Goal: Task Accomplishment & Management: Complete application form

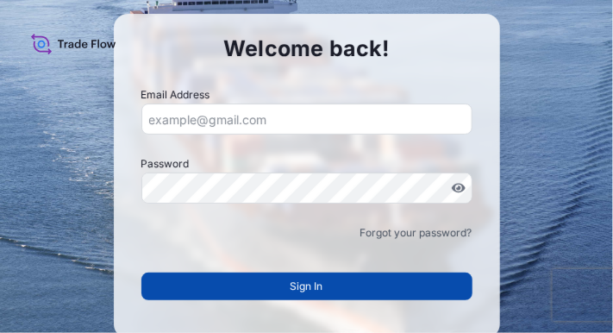
type input "jayashreeashika1@gmail.com"
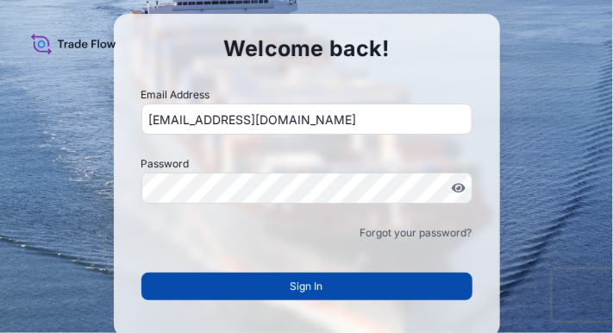
click at [313, 287] on span "Sign In" at bounding box center [307, 286] width 33 height 17
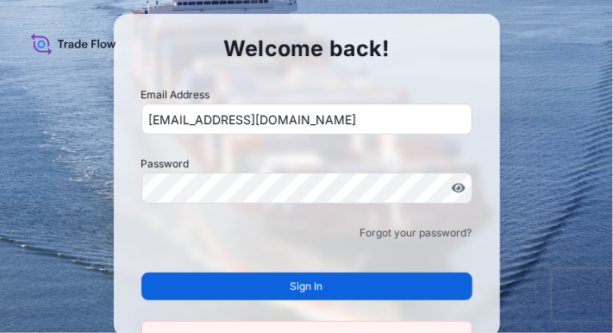
click at [309, 288] on span "Sign In" at bounding box center [307, 286] width 33 height 17
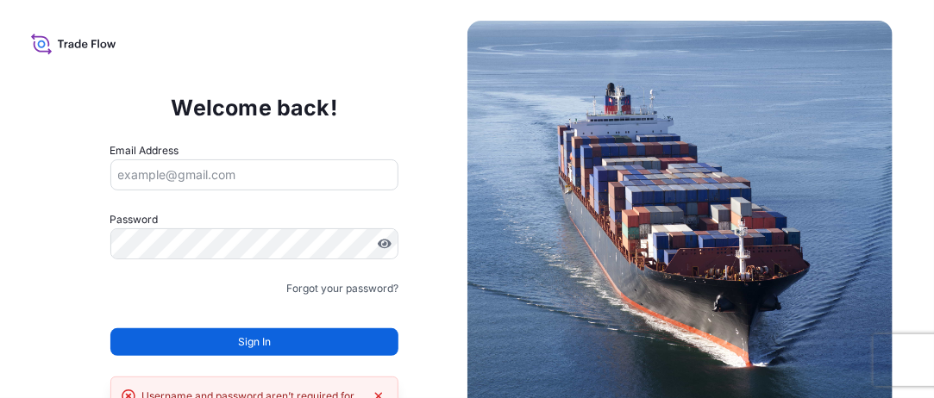
type input "jayashreeashika1@gmail.com"
click at [92, 41] on icon at bounding box center [93, 44] width 5 height 8
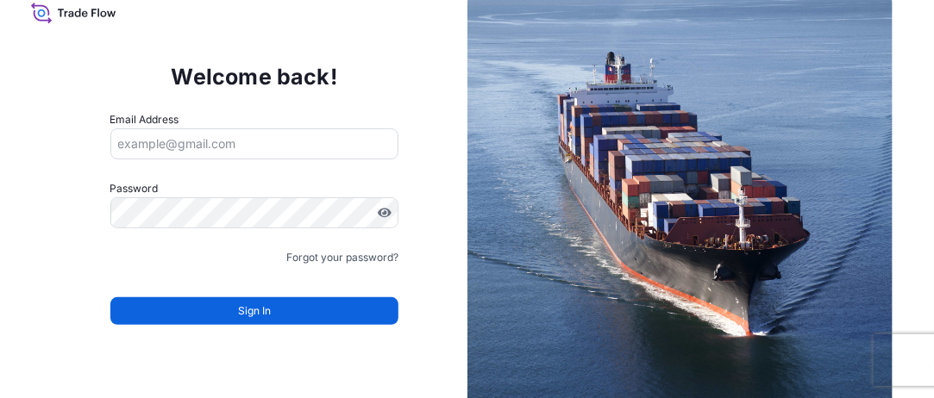
scroll to position [47, 0]
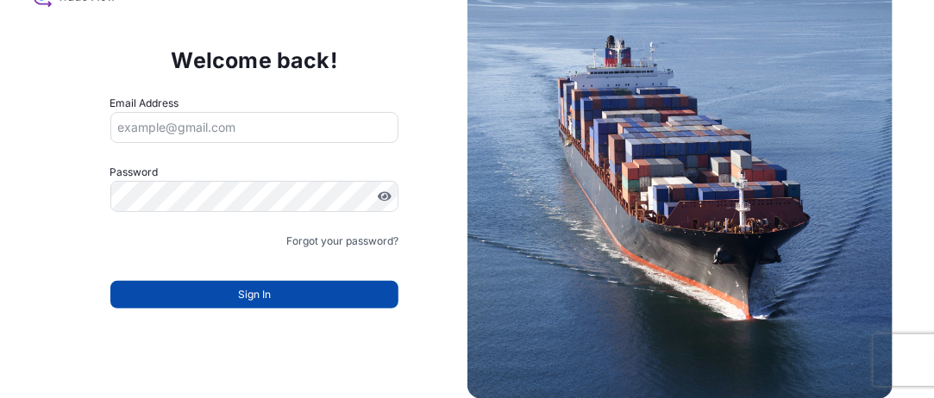
type input "jayashreeashika1@gmail.com"
click at [255, 304] on button "Sign In" at bounding box center [254, 295] width 289 height 28
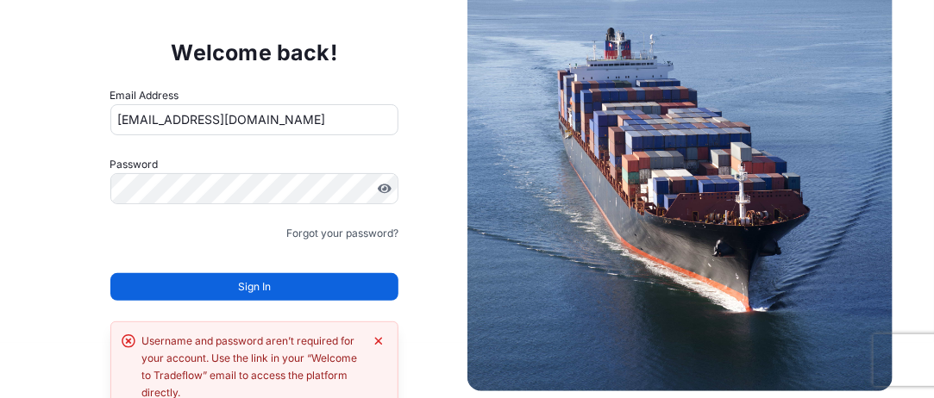
scroll to position [69, 0]
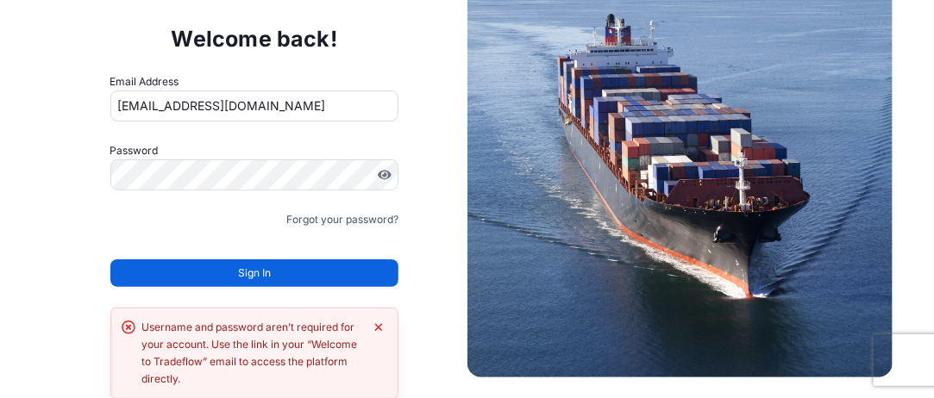
click at [218, 97] on input "jayashreeashika1@gmail.com" at bounding box center [254, 106] width 289 height 31
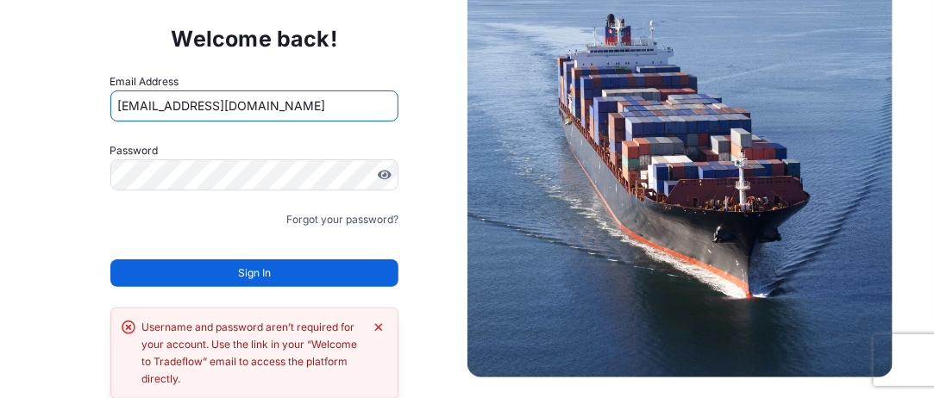
drag, startPoint x: 314, startPoint y: 104, endPoint x: 65, endPoint y: 110, distance: 249.3
click at [66, 107] on div "Welcome back! Email Address jayashreeashika1@gmail.com Password Must include: U…" at bounding box center [254, 164] width 426 height 355
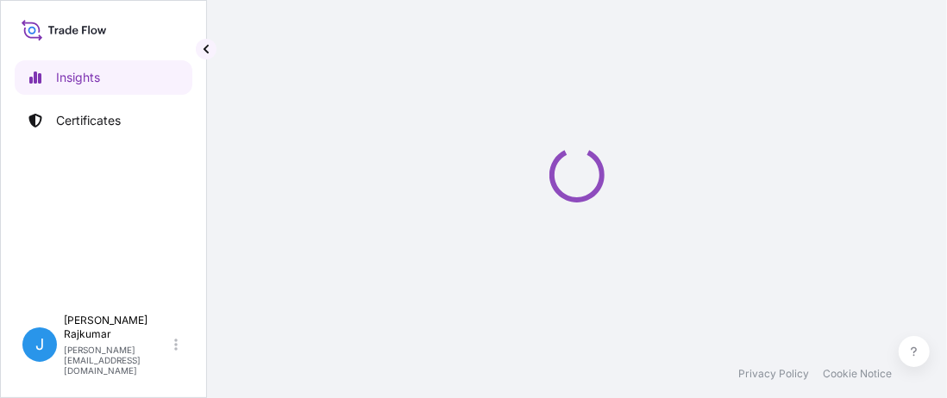
select select "2025"
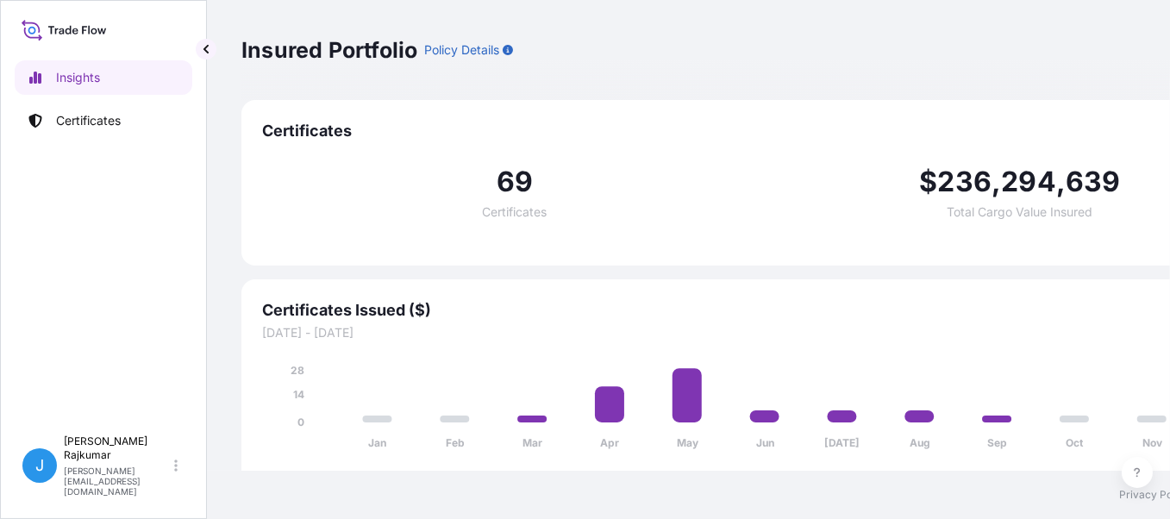
scroll to position [13, 0]
click at [91, 112] on p "Certificates" at bounding box center [88, 120] width 65 height 17
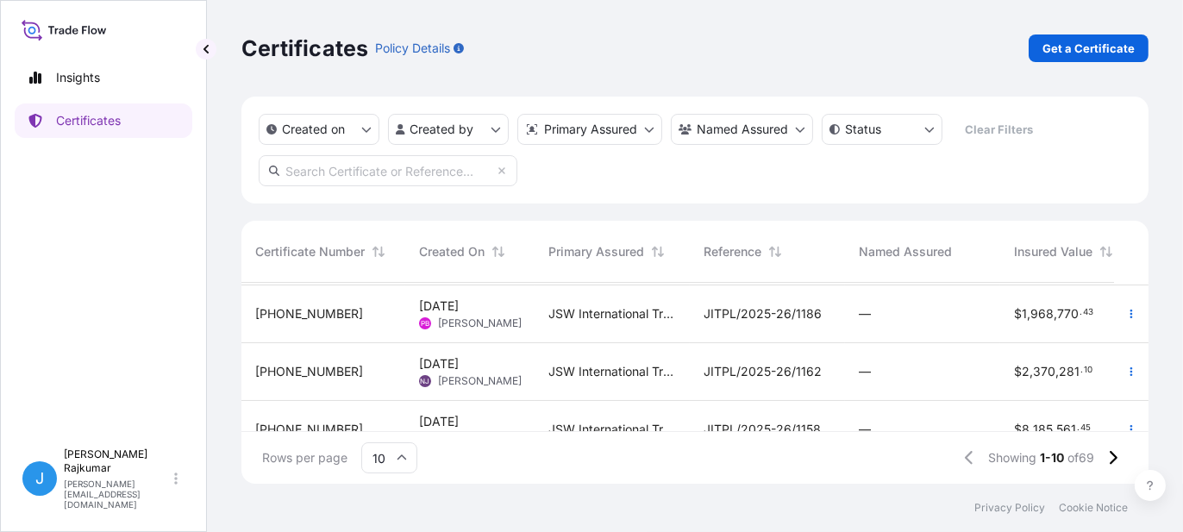
scroll to position [172, 0]
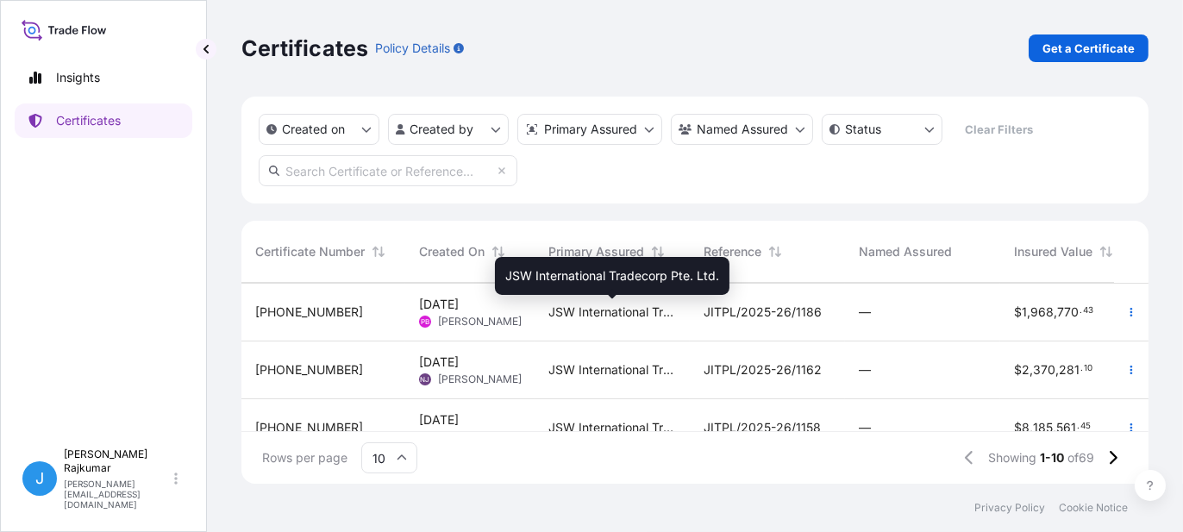
click at [599, 315] on span "JSW International Tradecorp Pte. Ltd." at bounding box center [612, 312] width 128 height 17
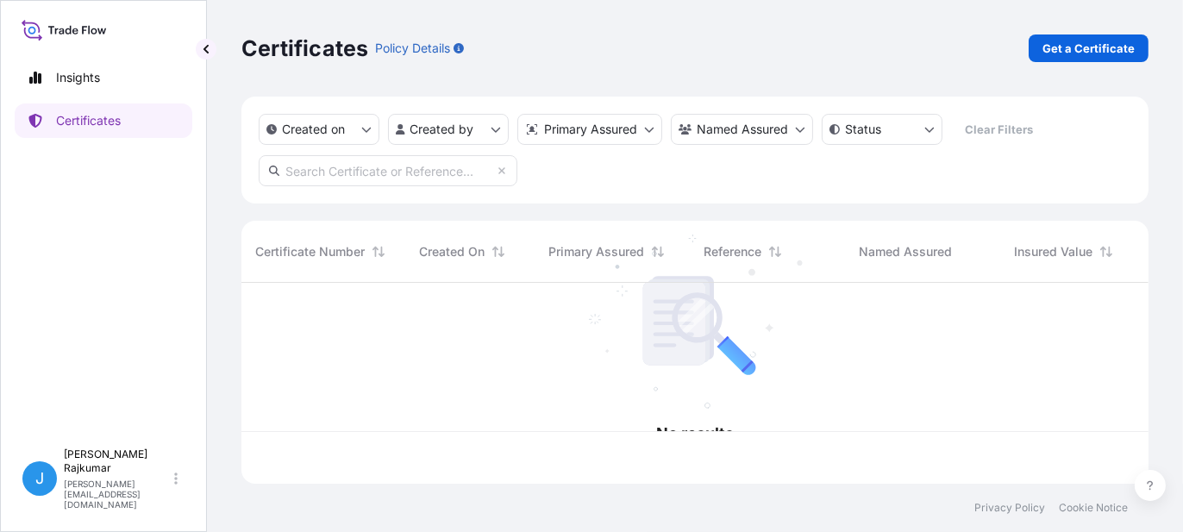
scroll to position [198, 894]
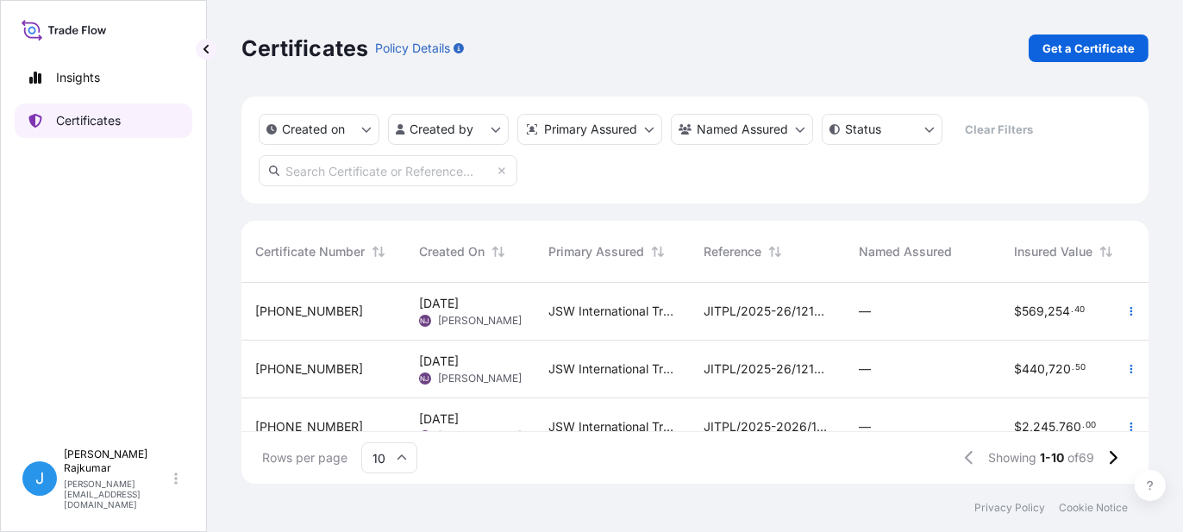
click at [101, 116] on p "Certificates" at bounding box center [88, 120] width 65 height 17
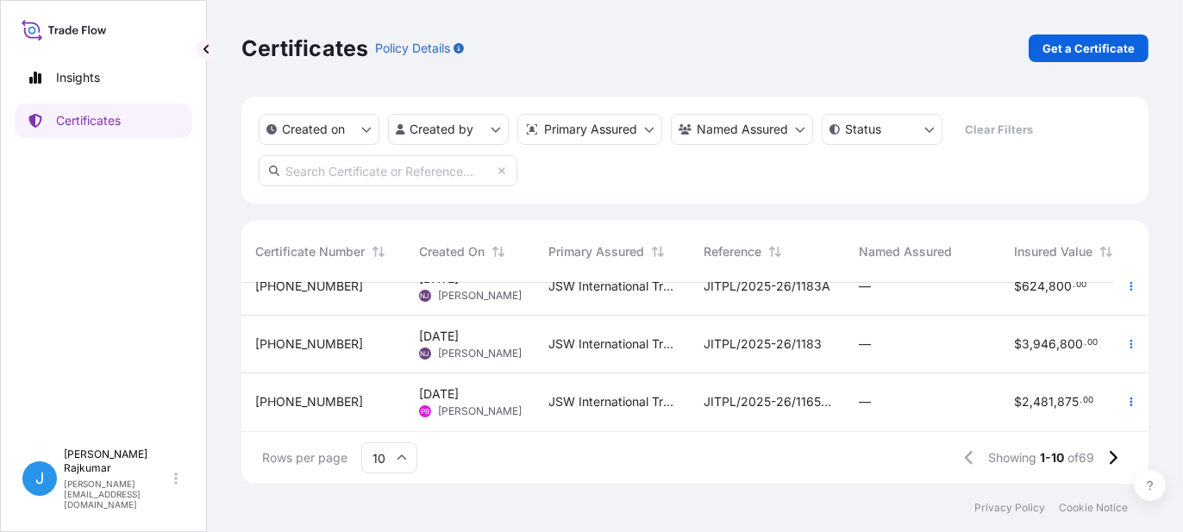
scroll to position [442, 0]
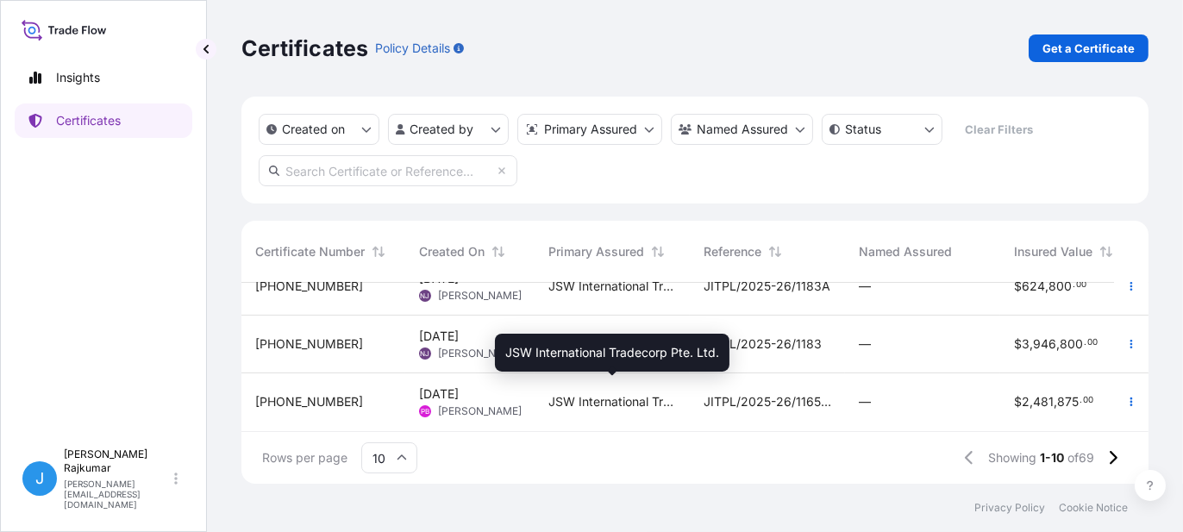
click at [613, 393] on span "JSW International Tradecorp Pte. Ltd." at bounding box center [612, 401] width 128 height 17
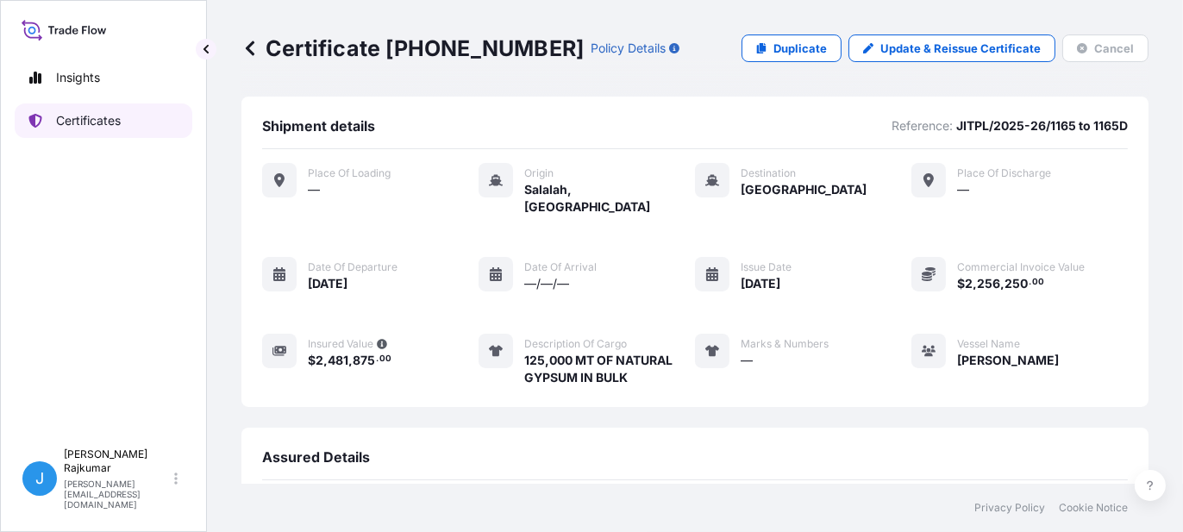
click at [66, 117] on p "Certificates" at bounding box center [88, 120] width 65 height 17
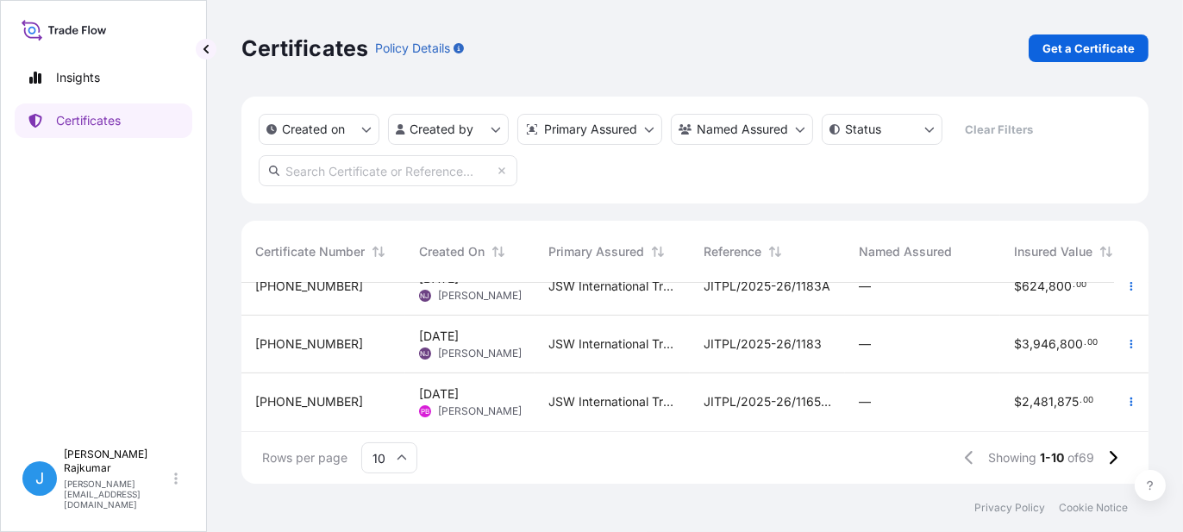
scroll to position [442, 0]
click at [398, 398] on icon at bounding box center [402, 458] width 10 height 10
click at [388, 369] on div "25" at bounding box center [389, 374] width 42 height 33
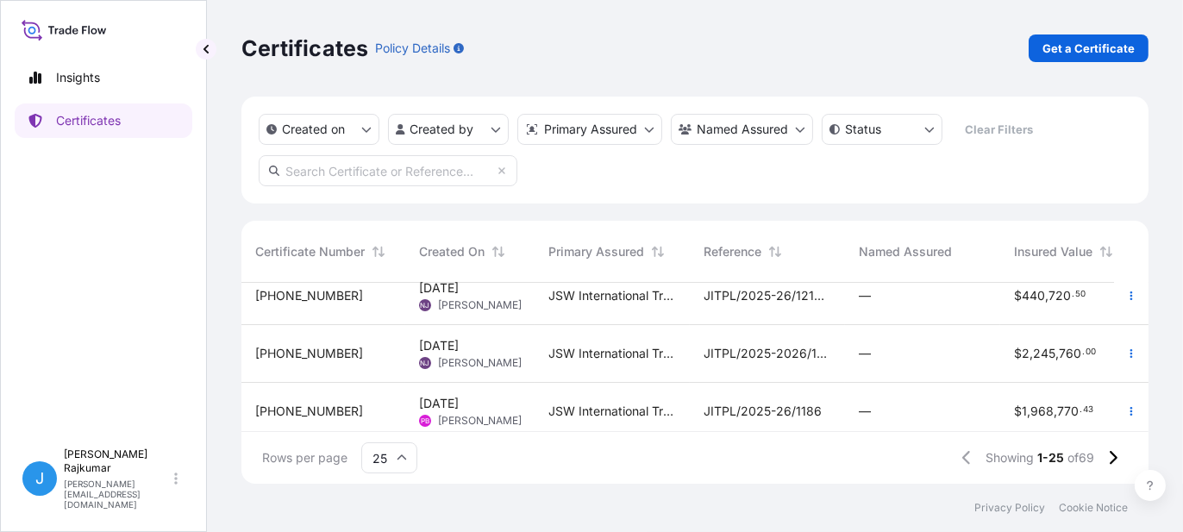
scroll to position [101, 0]
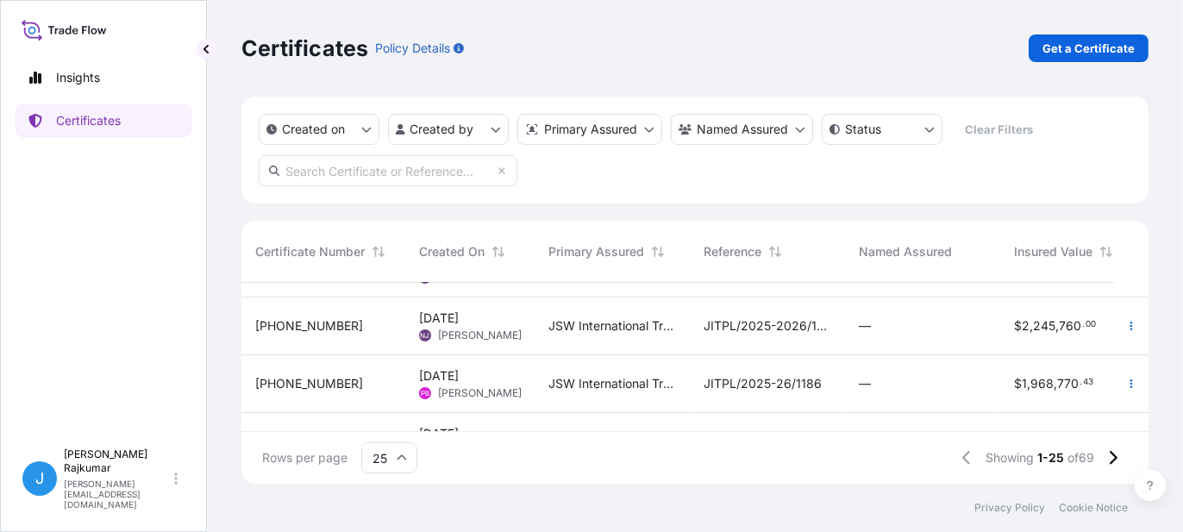
click at [814, 327] on span "JITPL/2025-2026/1210 DATE [DATE]" at bounding box center [768, 325] width 128 height 17
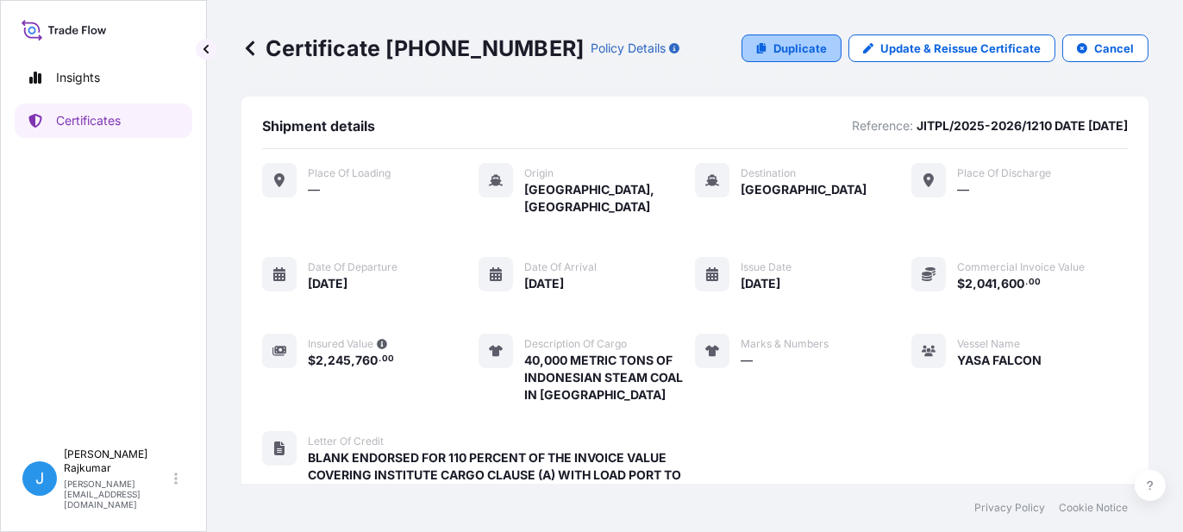
click at [802, 51] on p "Duplicate" at bounding box center [800, 48] width 53 height 17
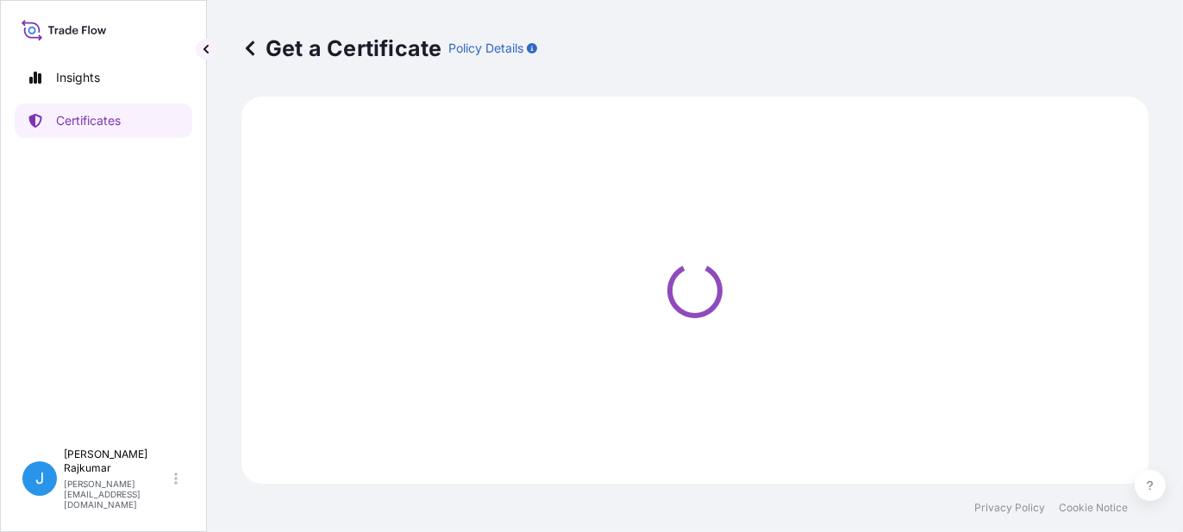
select select "Sea"
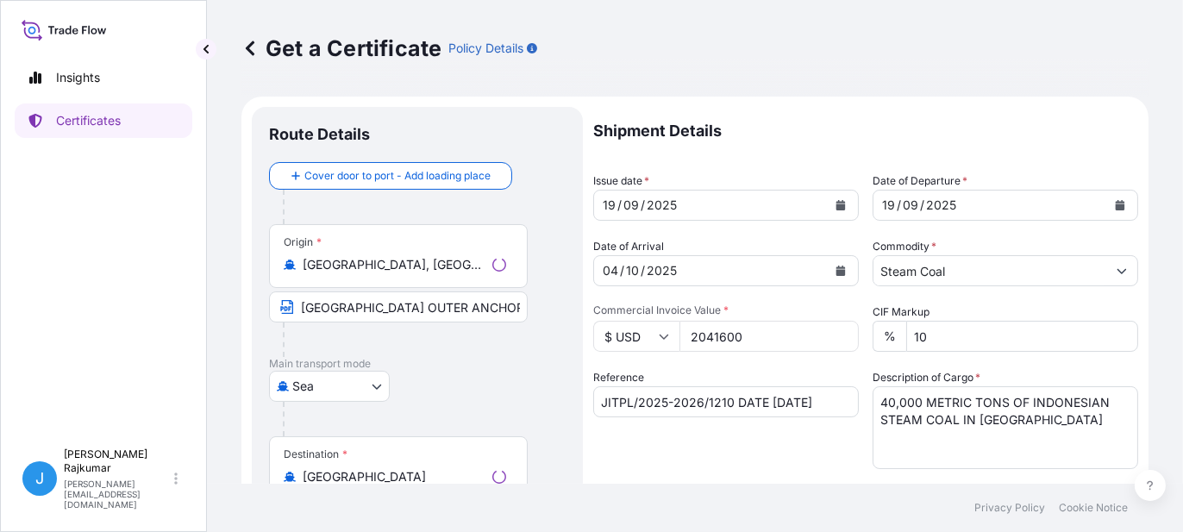
select select "32012"
click at [946, 271] on button "Show suggestions" at bounding box center [1121, 270] width 31 height 31
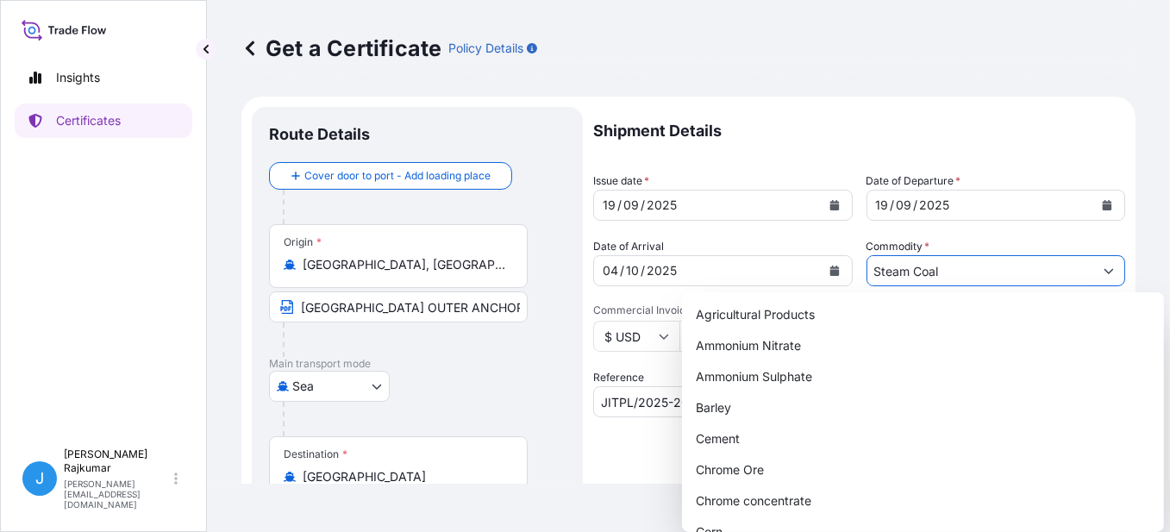
click at [946, 268] on icon "Show suggestions" at bounding box center [1109, 271] width 10 height 10
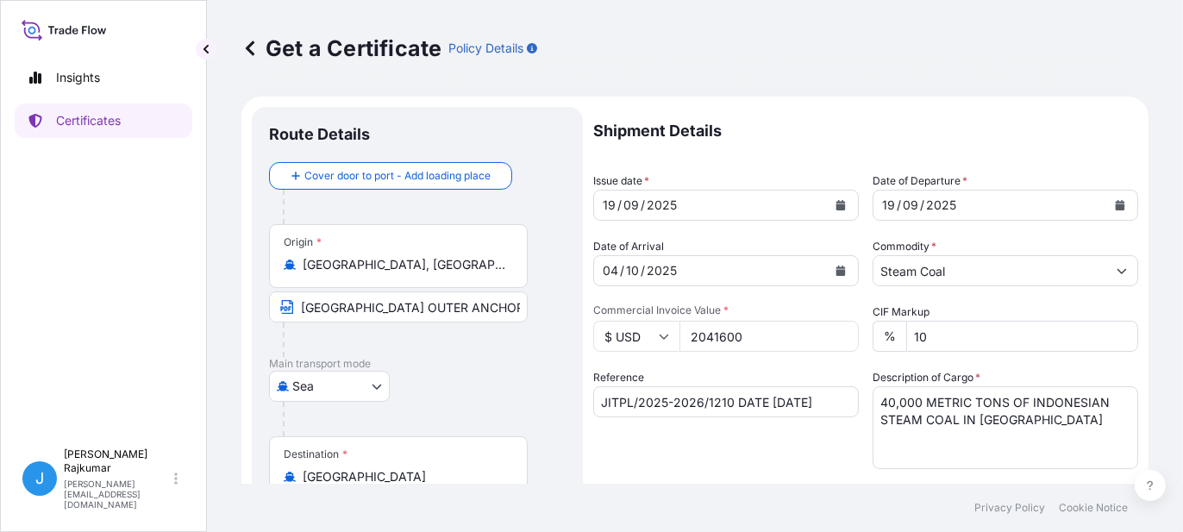
type input "Ammonium Nitrate"
click at [738, 338] on input "2041600" at bounding box center [769, 336] width 179 height 31
type input "1954780.96"
click at [729, 398] on input "JITPL/2025-2026/1210 DATE [DATE]" at bounding box center [726, 401] width 266 height 31
click at [824, 397] on input "JITPL/2025-2026/1210A & 1210B DATE [DATE]" at bounding box center [726, 401] width 266 height 31
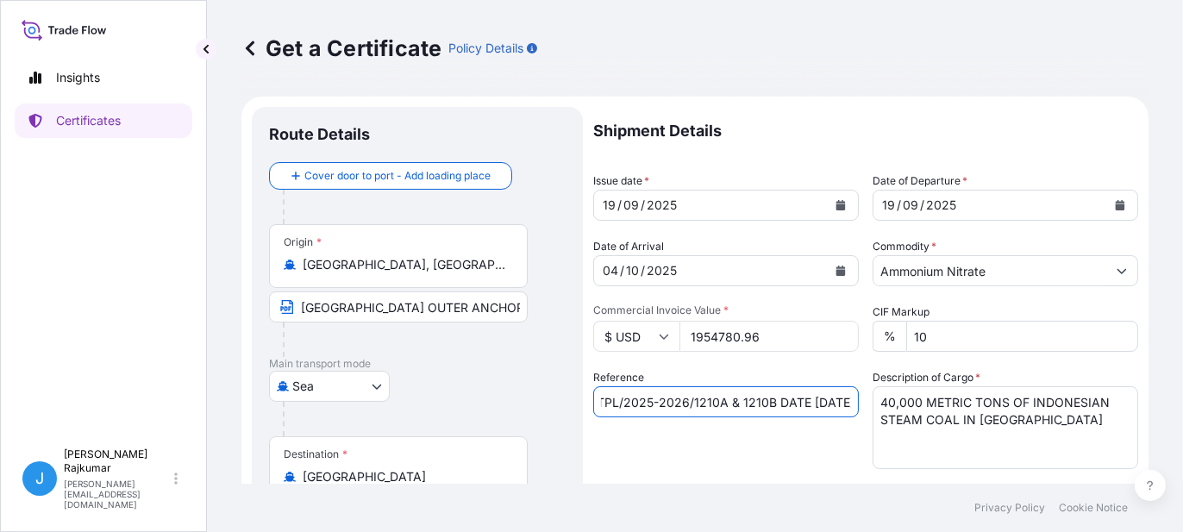
scroll to position [0, 44]
type input "JITPL/2025-2026/1210A & 1210B DATE [DATE]"
click at [886, 398] on textarea "40,000 METRIC TONS OF INDONESIAN STEAM COAL IN [GEOGRAPHIC_DATA]" at bounding box center [1006, 427] width 266 height 83
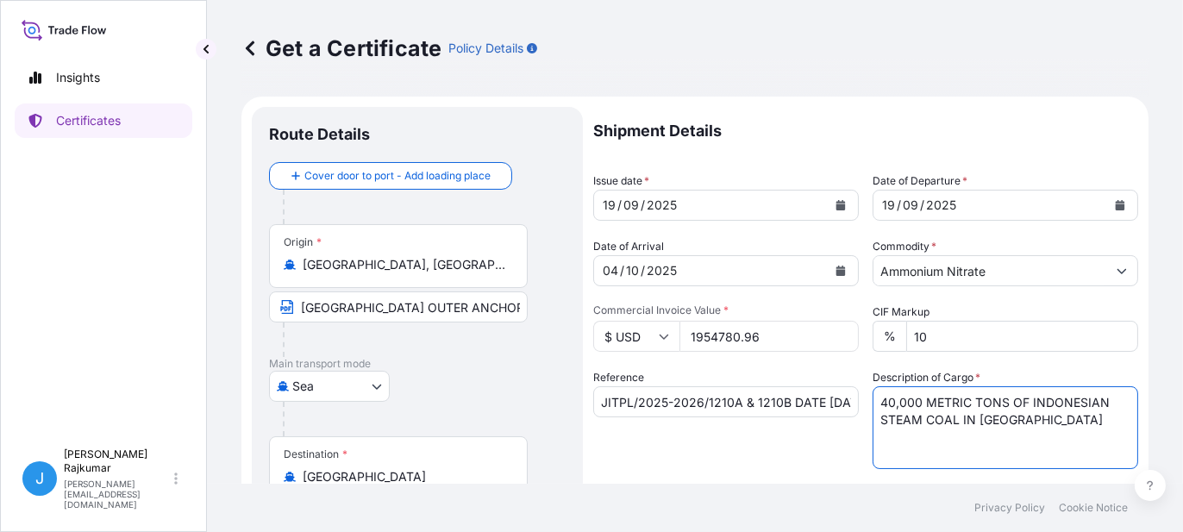
drag, startPoint x: 915, startPoint y: 403, endPoint x: 864, endPoint y: 406, distance: 51.0
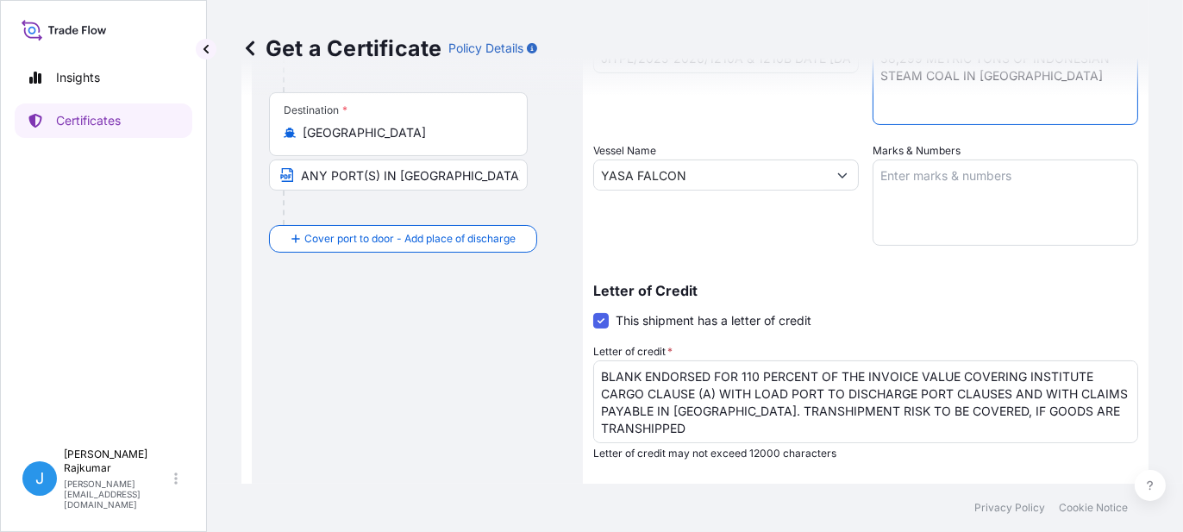
scroll to position [431, 0]
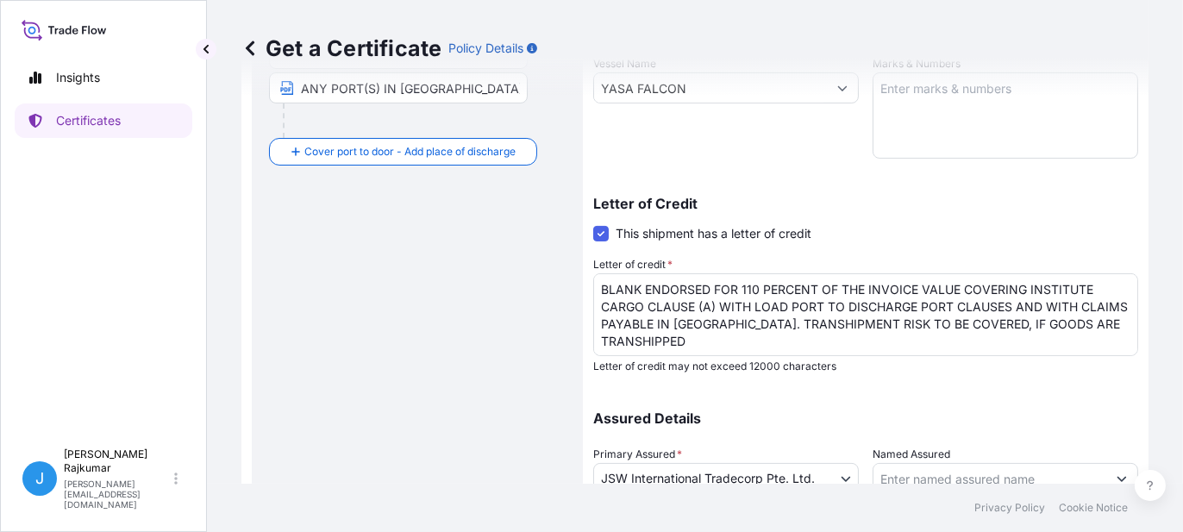
type textarea "38,299 METRIC TONS OF INDONESIAN STEAM COAL IN [GEOGRAPHIC_DATA]"
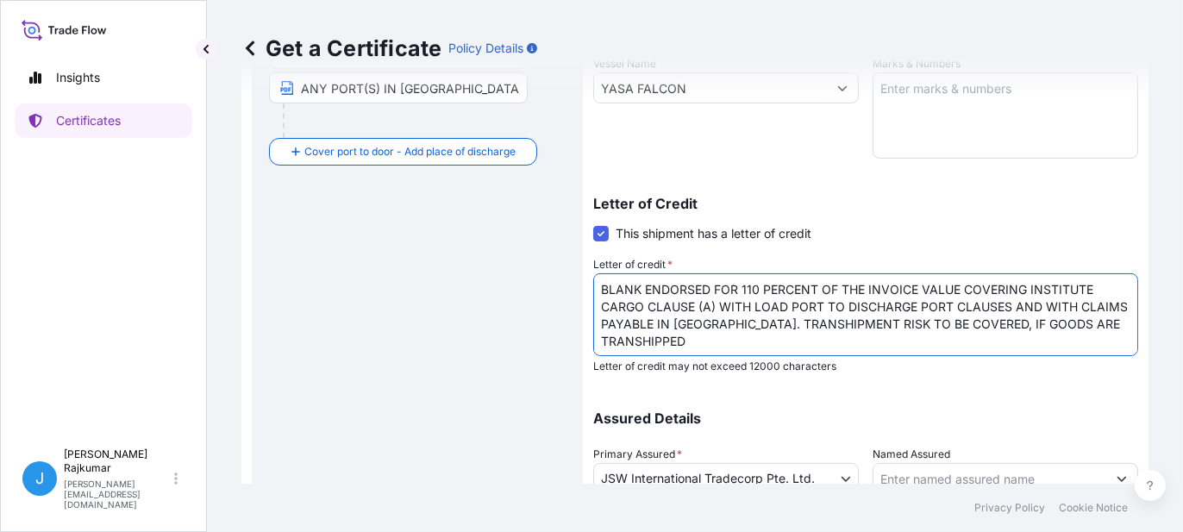
drag, startPoint x: 692, startPoint y: 340, endPoint x: 598, endPoint y: 286, distance: 108.1
click at [598, 286] on textarea "BLANK ENDORSED FOR 110 PERCENT OF THE INVOICE VALUE COVERING INSTITUTE CARGO CL…" at bounding box center [865, 314] width 545 height 83
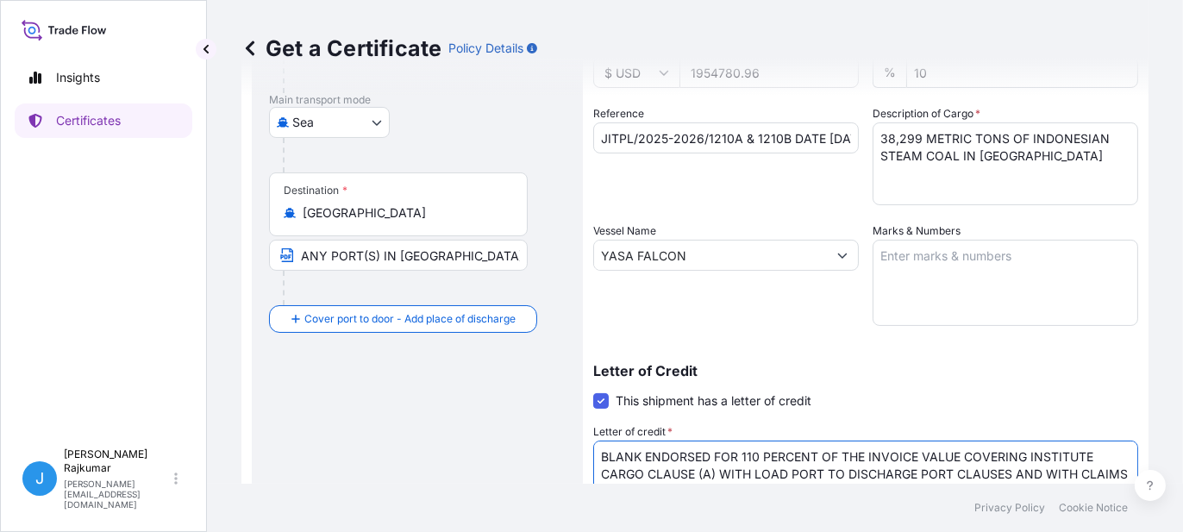
scroll to position [568, 0]
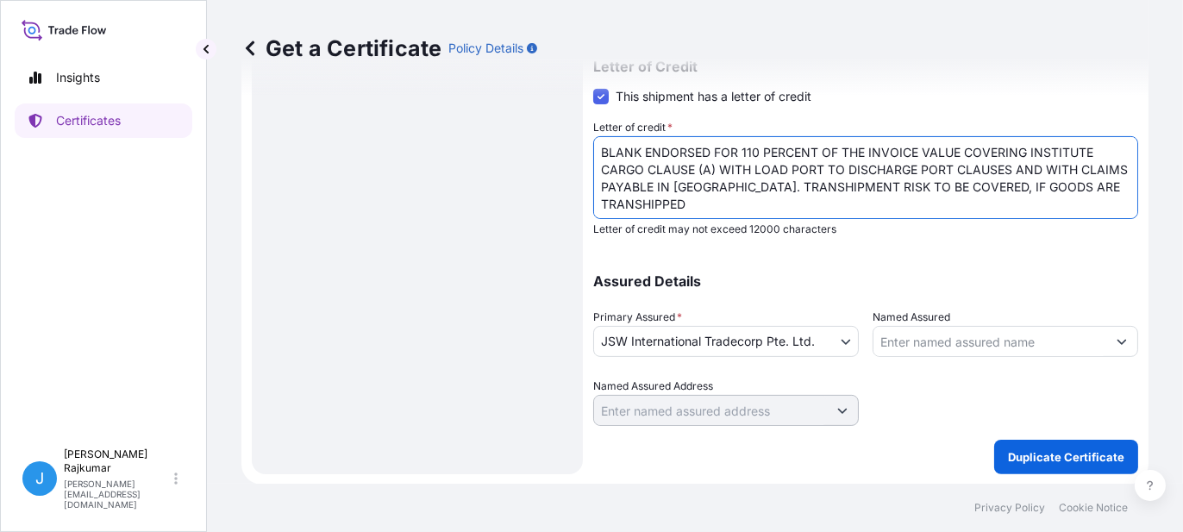
paste textarea "TO ORDER AND BLANK ENDORSED FOR 110 PERCENT OF THE CIF VALUE COVERING INSTITUTE…"
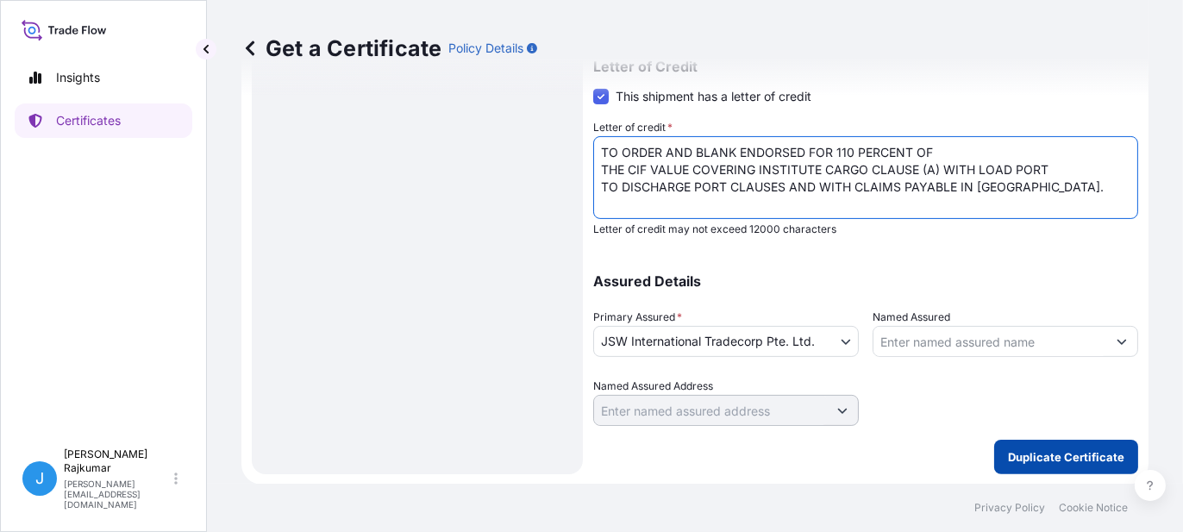
type textarea "TO ORDER AND BLANK ENDORSED FOR 110 PERCENT OF THE CIF VALUE COVERING INSTITUTE…"
click at [946, 398] on p "Duplicate Certificate" at bounding box center [1066, 456] width 116 height 17
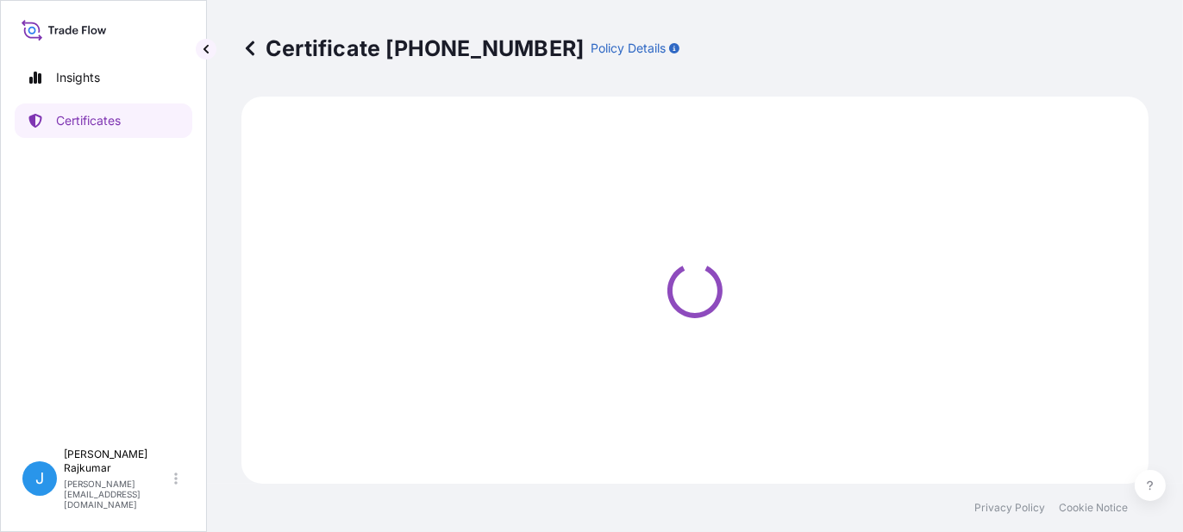
select select "Sea"
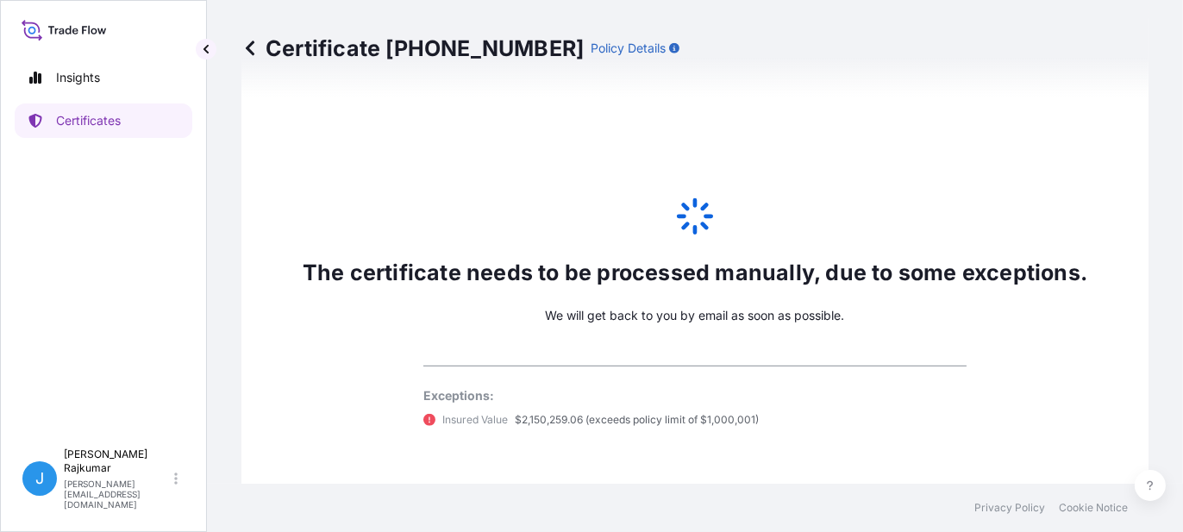
scroll to position [1094, 0]
select select "32012"
click at [614, 328] on div "The certificate needs to be processed manually, due to some exceptions. We will…" at bounding box center [694, 311] width 907 height 620
click at [692, 219] on icon at bounding box center [695, 215] width 43 height 43
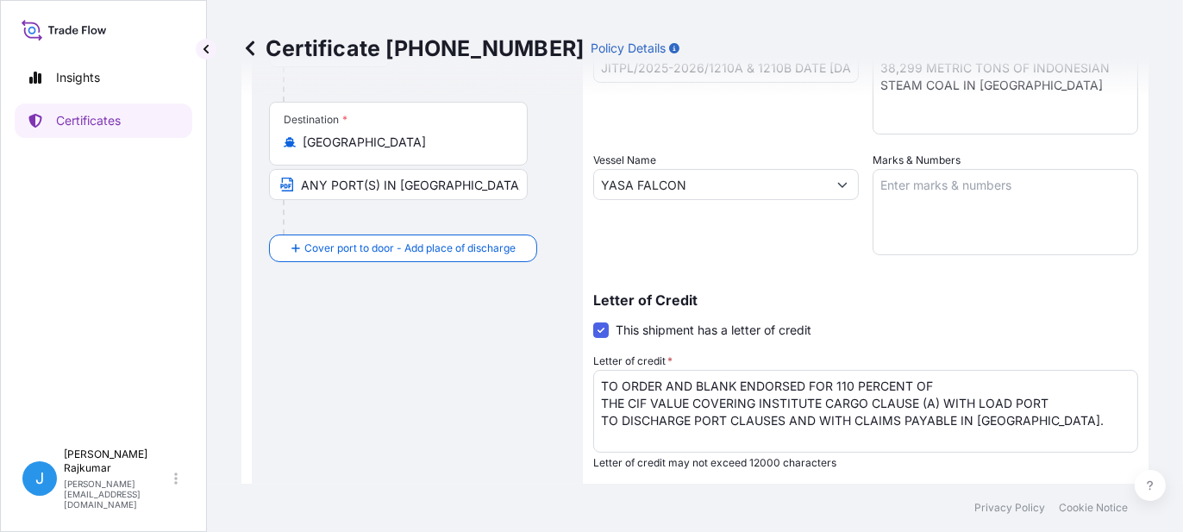
scroll to position [345, 0]
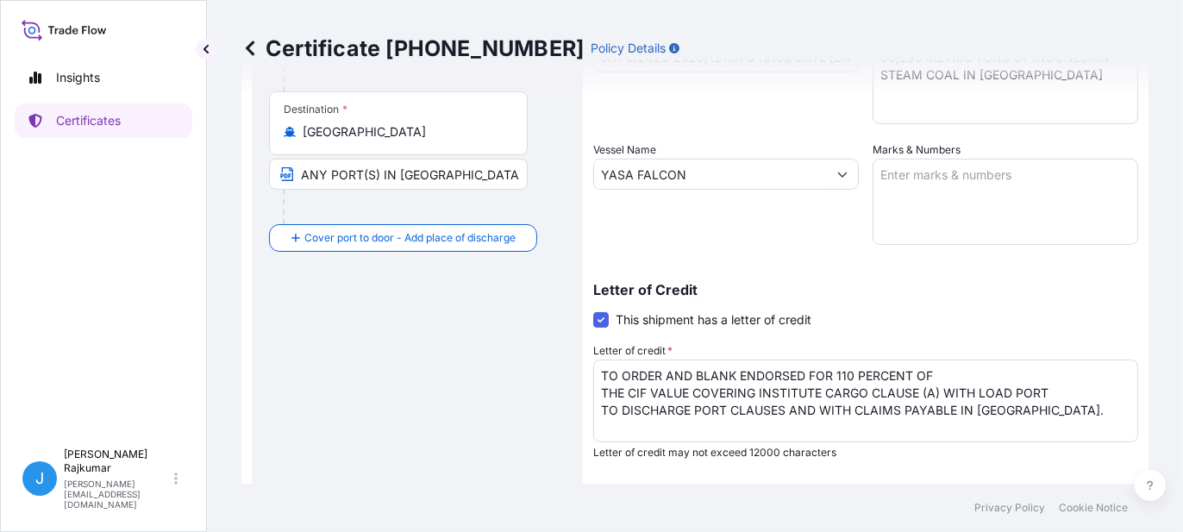
click at [424, 384] on div "Route Details Cover door to port - Add loading place Place of loading Road / In…" at bounding box center [417, 229] width 297 height 901
click at [900, 323] on div "Letter of Credit This shipment has a letter of credit Letter of credit * TO ORD…" at bounding box center [865, 371] width 545 height 177
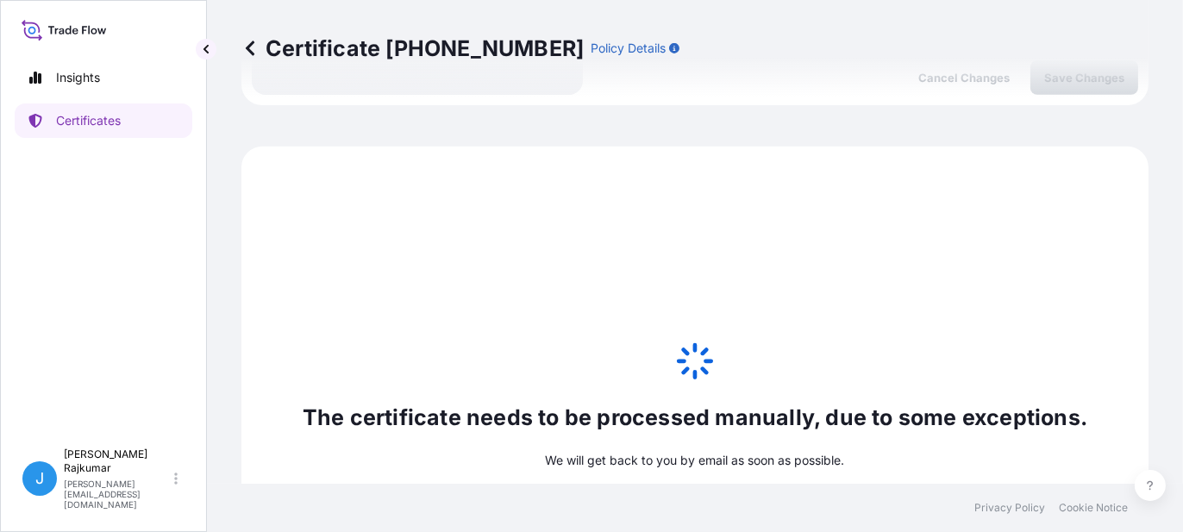
scroll to position [949, 0]
drag, startPoint x: 762, startPoint y: 339, endPoint x: 677, endPoint y: 384, distance: 95.7
click at [760, 342] on div "The certificate needs to be processed manually, due to some exceptions. We will…" at bounding box center [694, 456] width 907 height 620
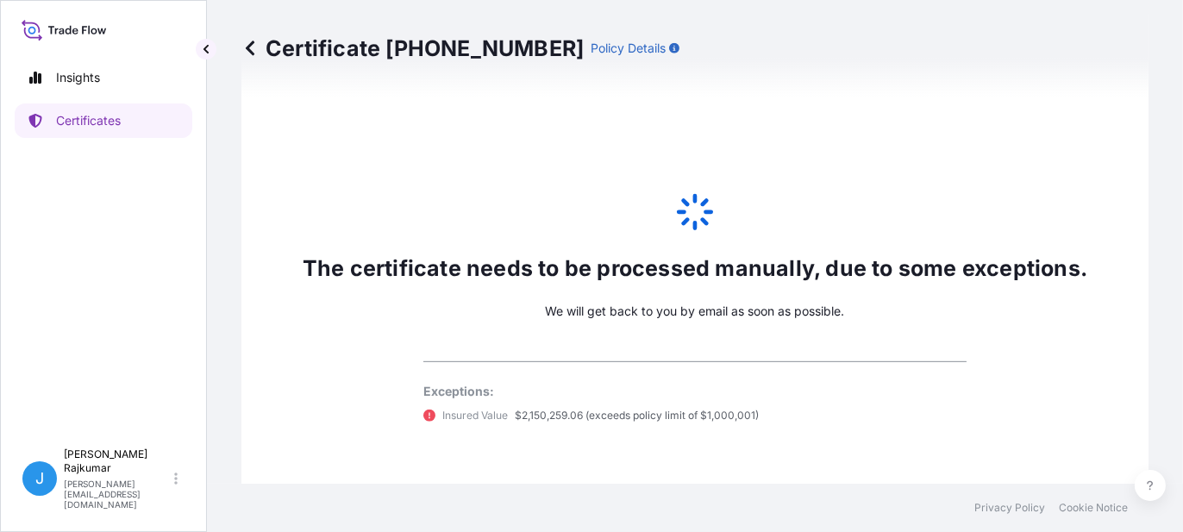
scroll to position [1230, 0]
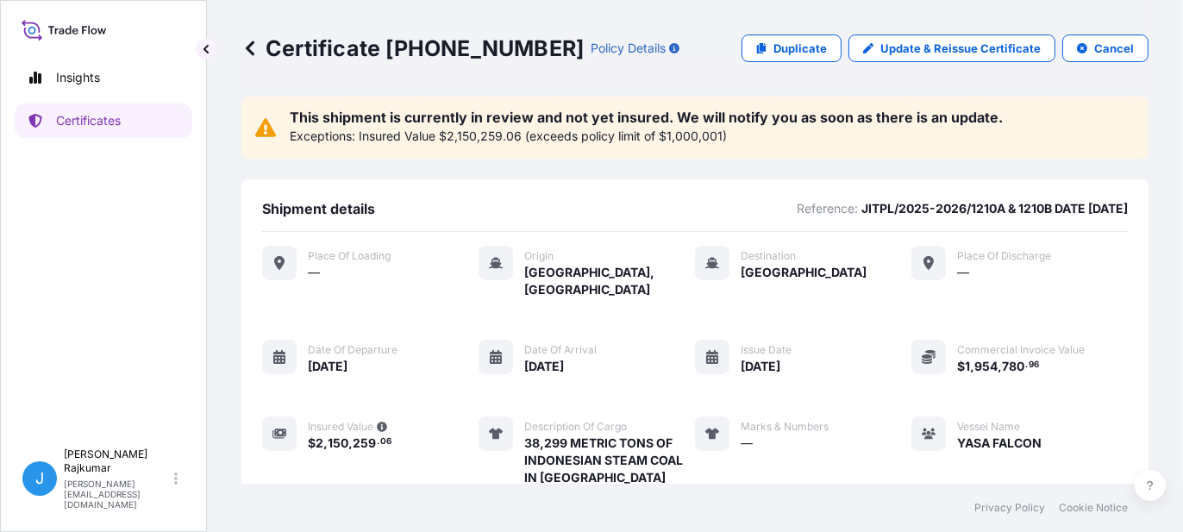
drag, startPoint x: 612, startPoint y: 135, endPoint x: 626, endPoint y: 139, distance: 14.2
click at [612, 135] on p "Insured Value $2,150,259.06 (exceeds policy limit of $1,000,001)" at bounding box center [543, 136] width 368 height 17
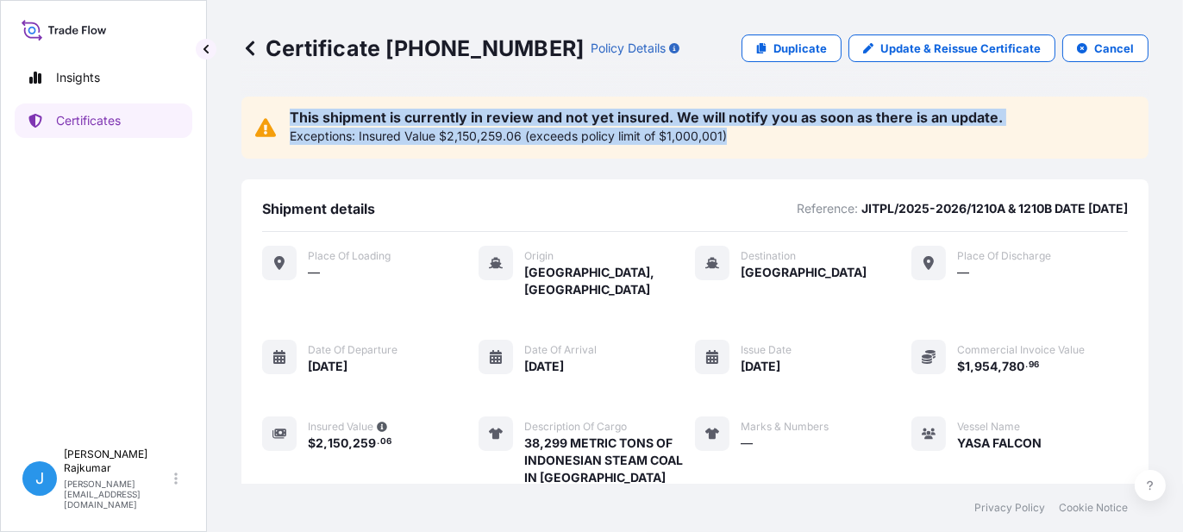
drag, startPoint x: 291, startPoint y: 112, endPoint x: 736, endPoint y: 130, distance: 445.4
click at [736, 130] on div "This shipment is currently in review and not yet insured. We will notify you as…" at bounding box center [646, 127] width 713 height 34
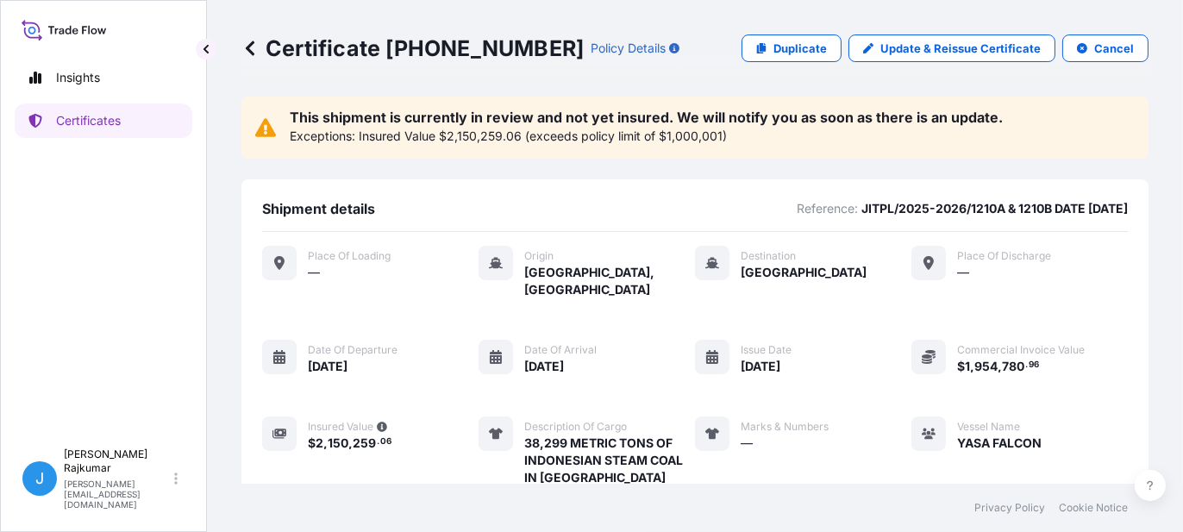
click at [595, 207] on div "Shipment details Reference: JITPL/2025-2026/1210A & 1210B DATE [DATE]" at bounding box center [695, 216] width 866 height 32
click at [403, 139] on p "Insured Value $2,150,259.06 (exceeds policy limit of $1,000,001)" at bounding box center [543, 136] width 368 height 17
click at [799, 48] on p "Duplicate" at bounding box center [800, 48] width 53 height 17
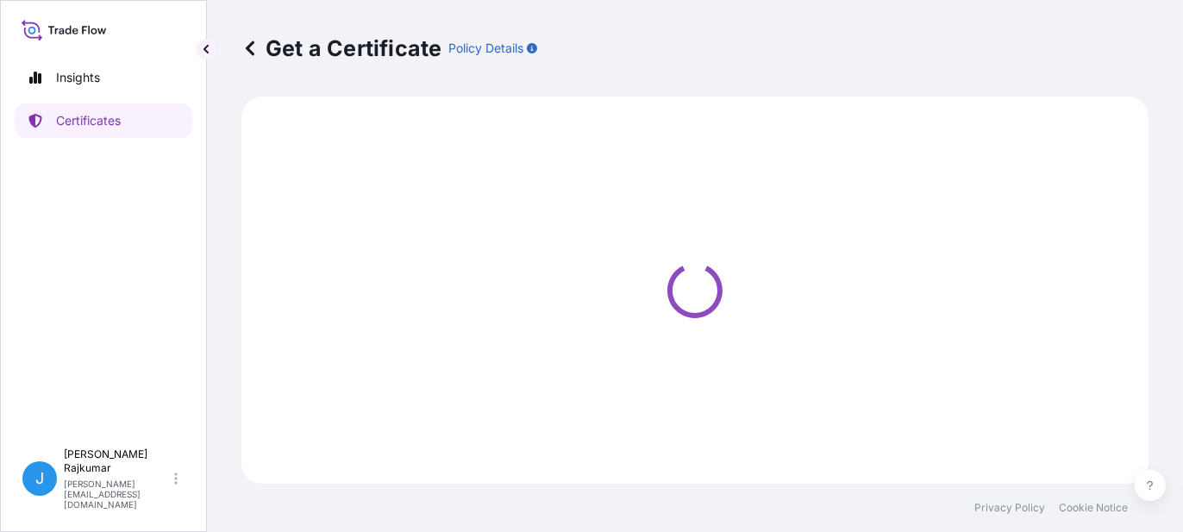
select select "Sea"
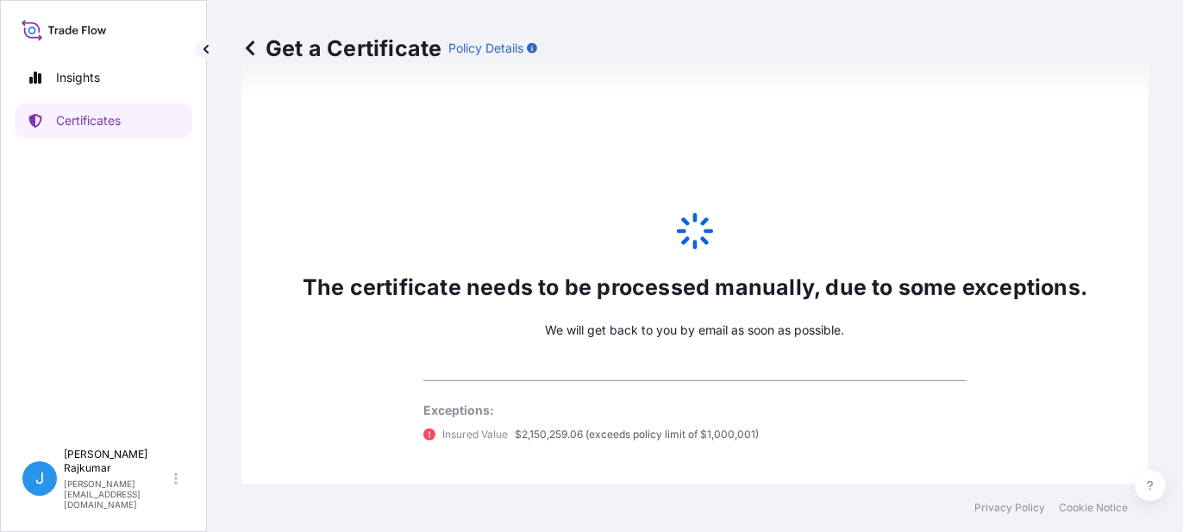
scroll to position [1094, 0]
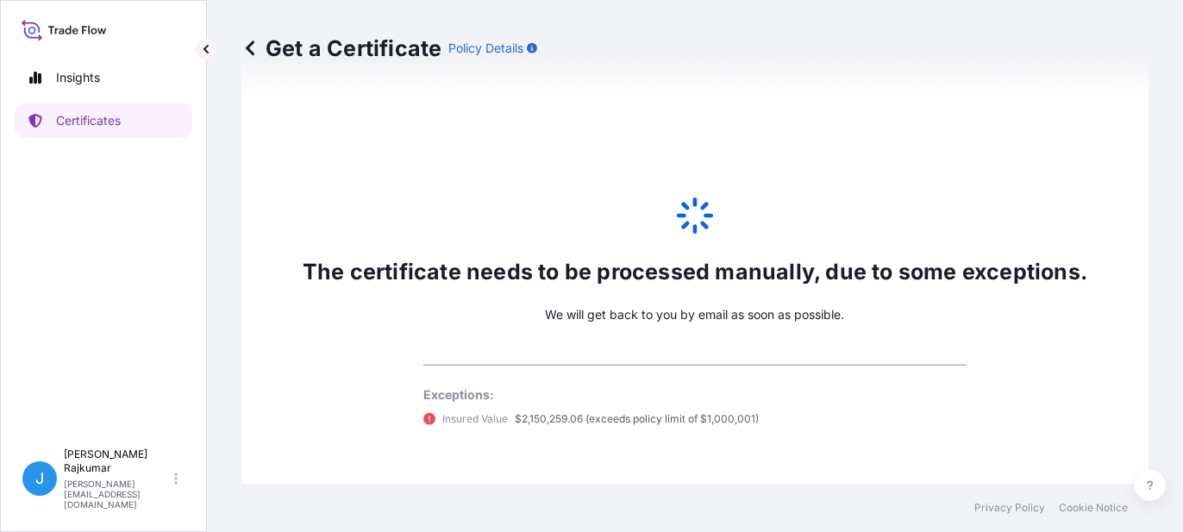
select select "32012"
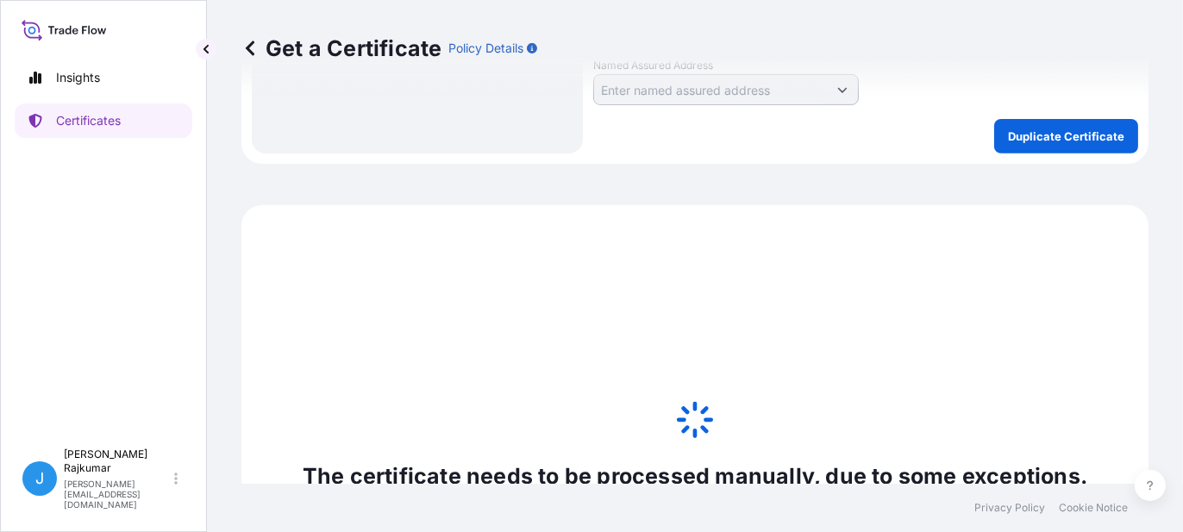
scroll to position [862, 0]
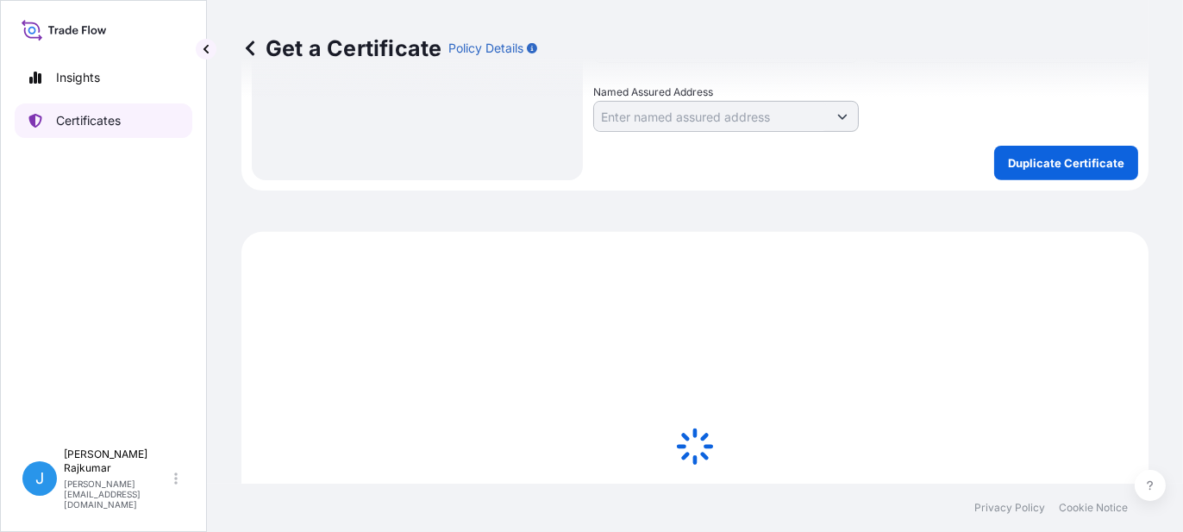
click at [83, 128] on p "Certificates" at bounding box center [88, 120] width 65 height 17
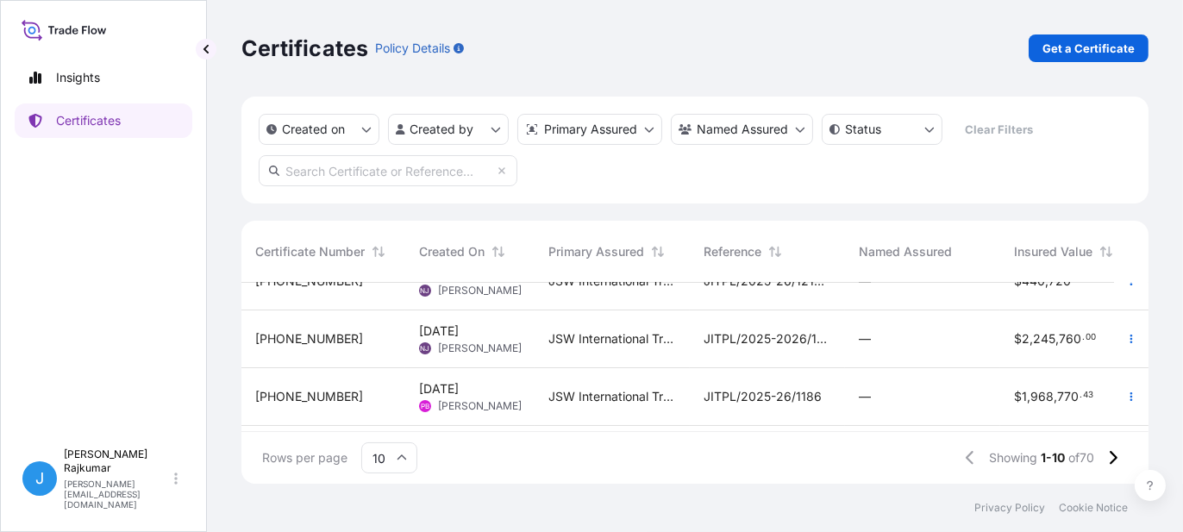
scroll to position [172, 0]
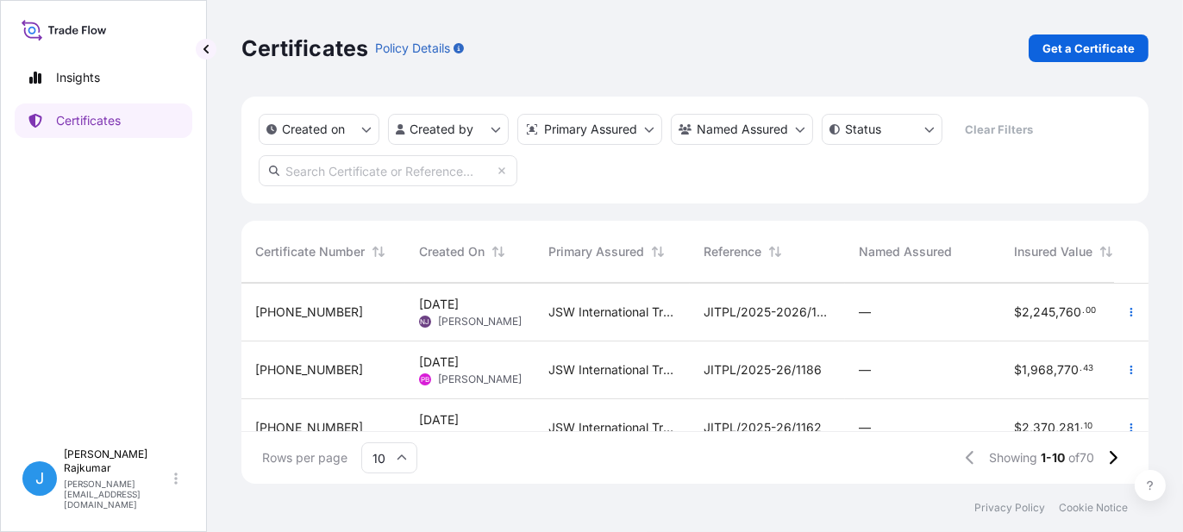
click at [796, 310] on span "JITPL/2025-2026/1210 DATE [DATE]" at bounding box center [768, 312] width 128 height 17
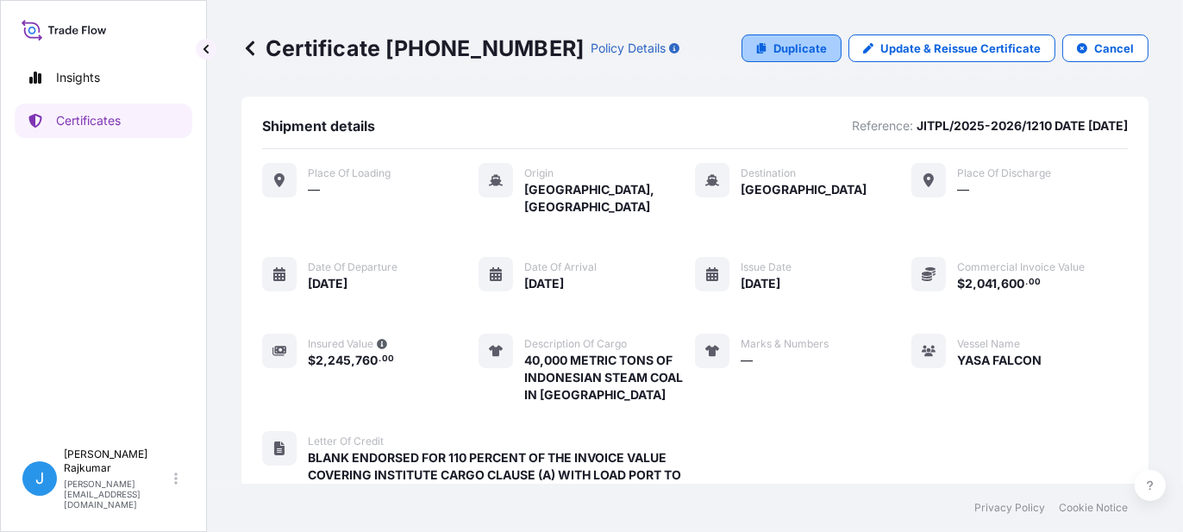
click at [804, 49] on p "Duplicate" at bounding box center [800, 48] width 53 height 17
select select "Sea"
select select "32012"
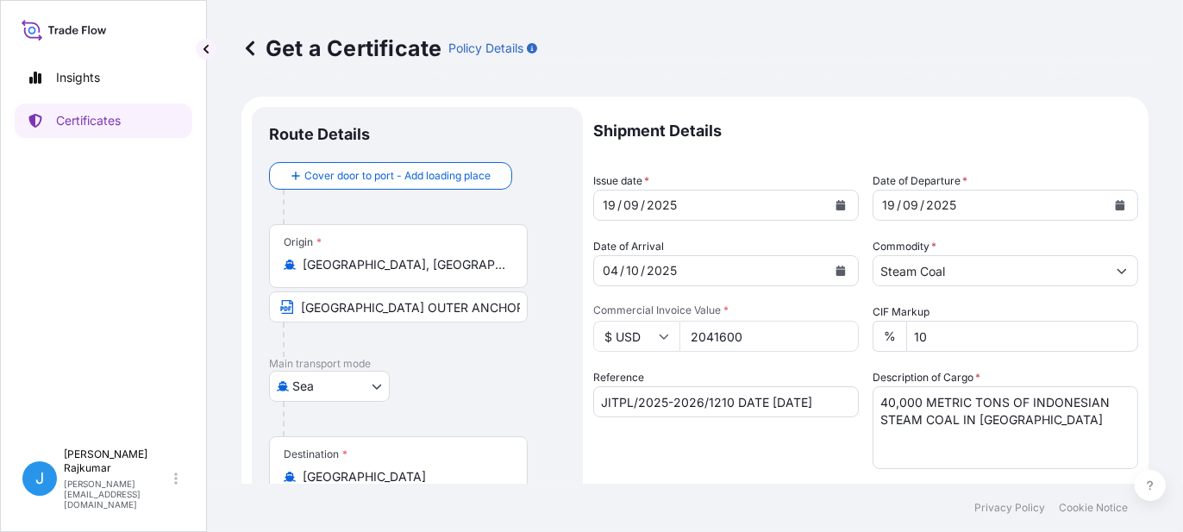
click at [749, 332] on input "2041600" at bounding box center [769, 336] width 179 height 31
drag, startPoint x: 746, startPoint y: 337, endPoint x: 678, endPoint y: 342, distance: 68.3
click at [681, 339] on input "2041600" at bounding box center [769, 336] width 179 height 31
click at [743, 340] on input "2041600" at bounding box center [769, 336] width 179 height 31
click at [739, 335] on input "2041600" at bounding box center [769, 336] width 179 height 31
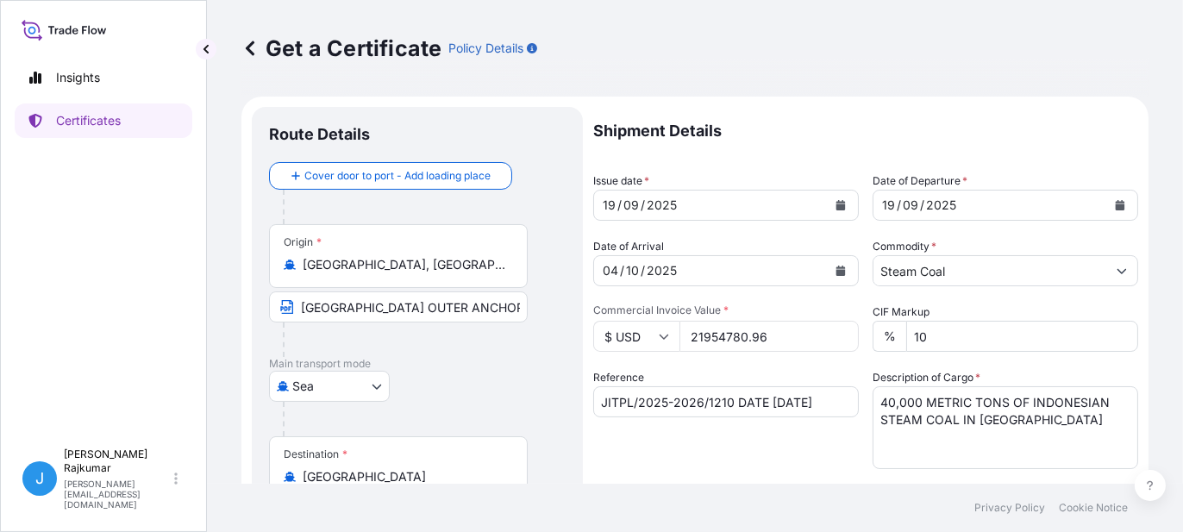
click at [694, 335] on input "21954780.96" at bounding box center [769, 336] width 179 height 31
type input "1954780.96"
drag, startPoint x: 916, startPoint y: 400, endPoint x: 875, endPoint y: 399, distance: 40.5
click at [875, 399] on textarea "40,000 METRIC TONS OF INDONESIAN STEAM COAL IN [GEOGRAPHIC_DATA]" at bounding box center [1006, 427] width 266 height 83
click at [888, 404] on textarea "40,000 METRIC TONS OF INDONESIAN STEAM COAL IN [GEOGRAPHIC_DATA]" at bounding box center [1006, 427] width 266 height 83
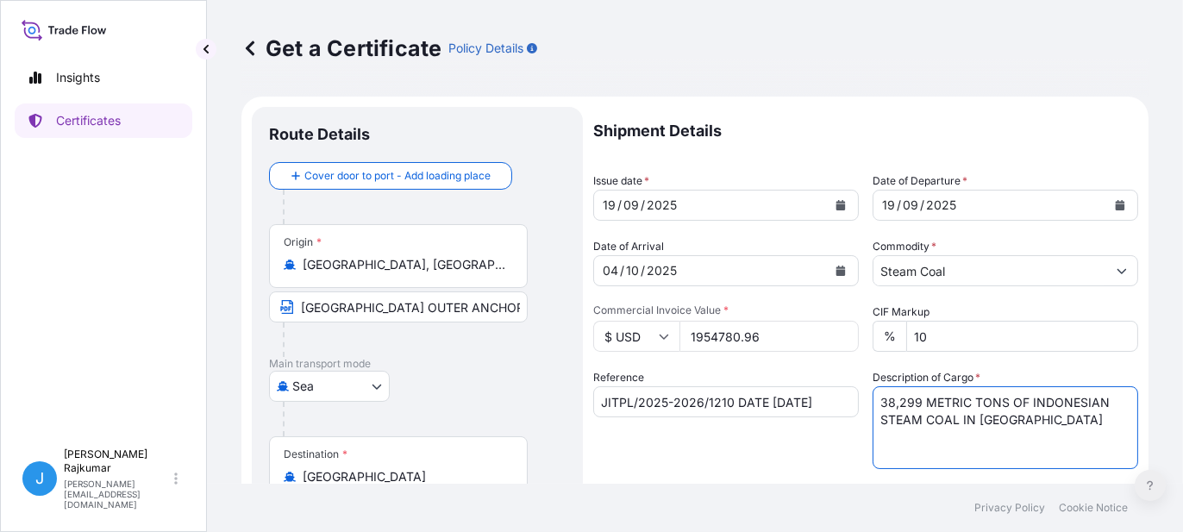
type textarea "38,299 METRIC TONS OF INDONESIAN STEAM COAL IN [GEOGRAPHIC_DATA]"
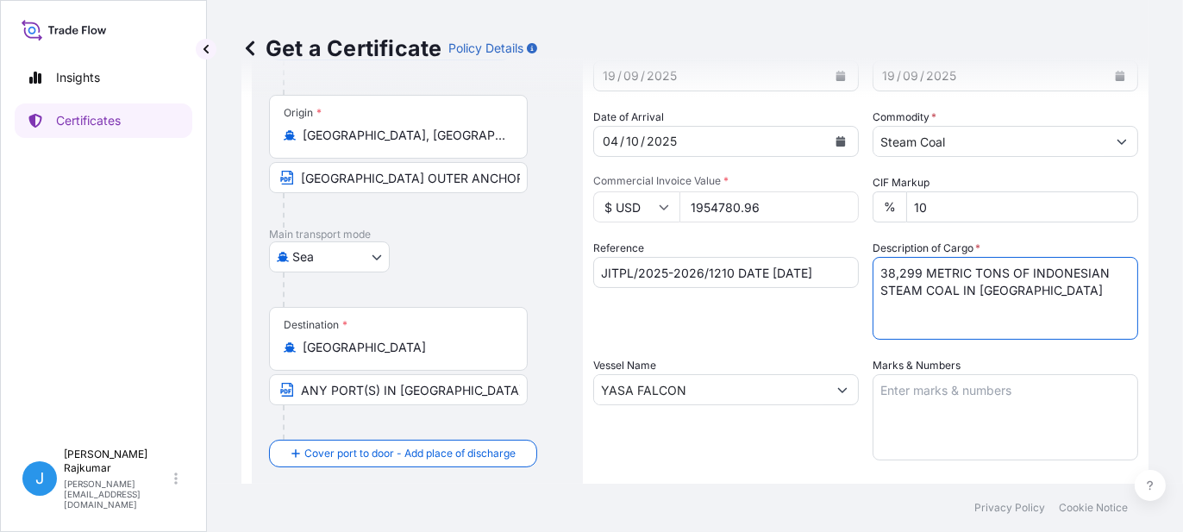
scroll to position [223, 0]
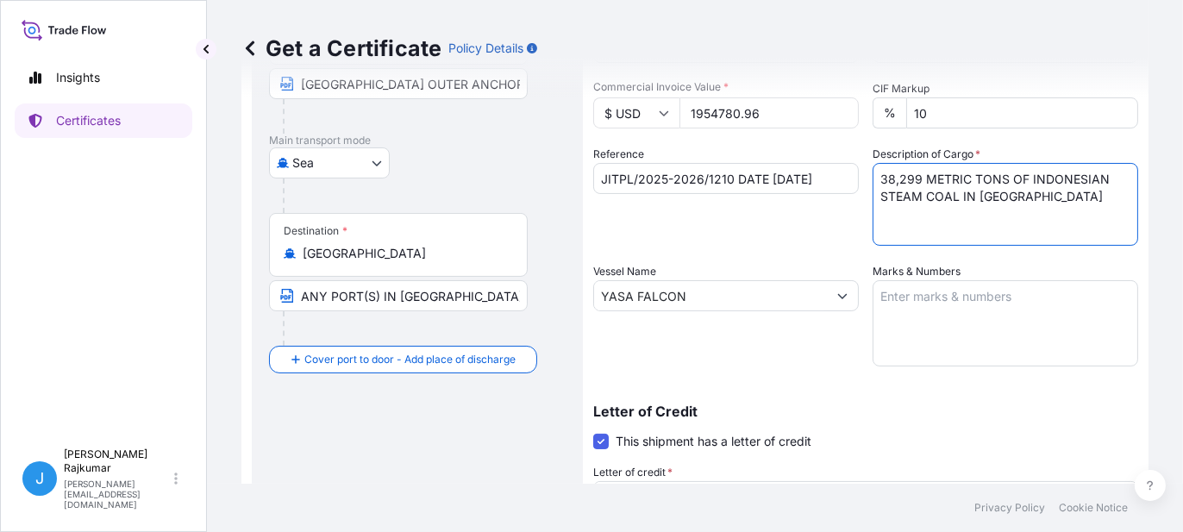
click at [731, 174] on input "JITPL/2025-2026/1210 DATE [DATE]" at bounding box center [726, 178] width 266 height 31
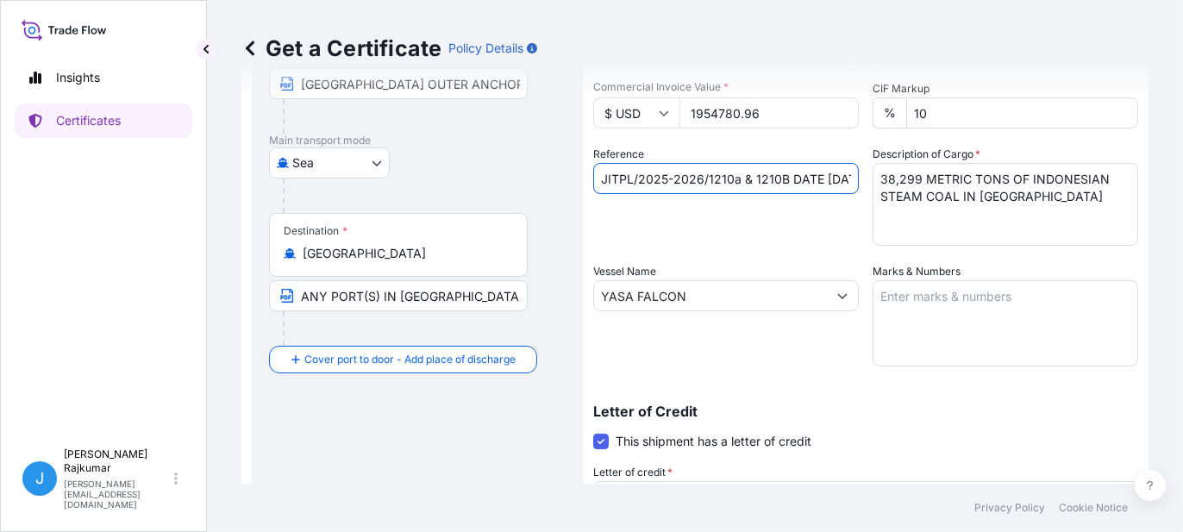
drag, startPoint x: 735, startPoint y: 181, endPoint x: 733, endPoint y: 193, distance: 12.2
click at [735, 181] on input "JITPL/2025-2026/1210a & 1210B DATE [DATE]" at bounding box center [726, 178] width 266 height 31
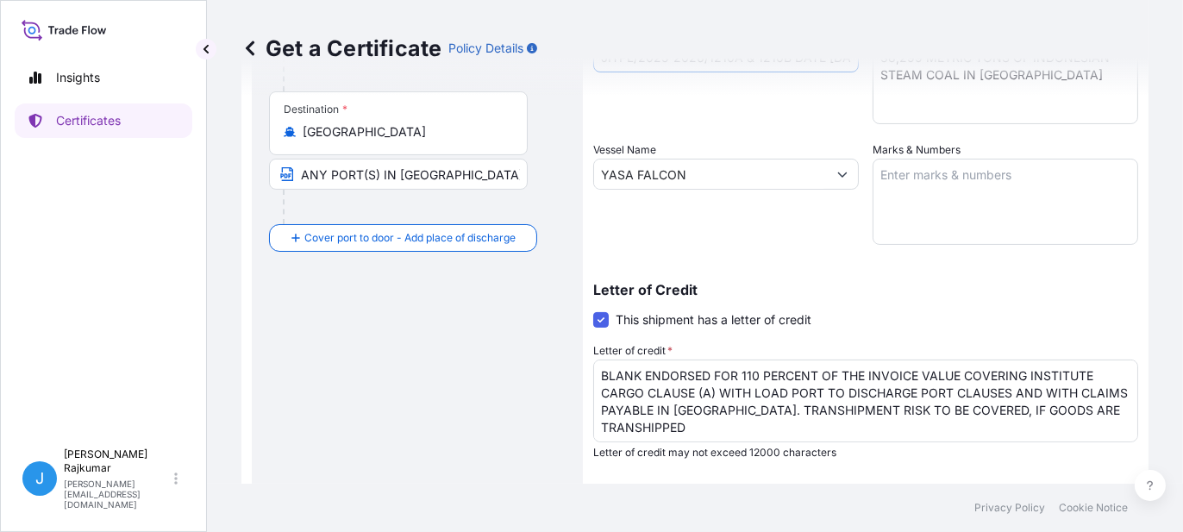
scroll to position [517, 0]
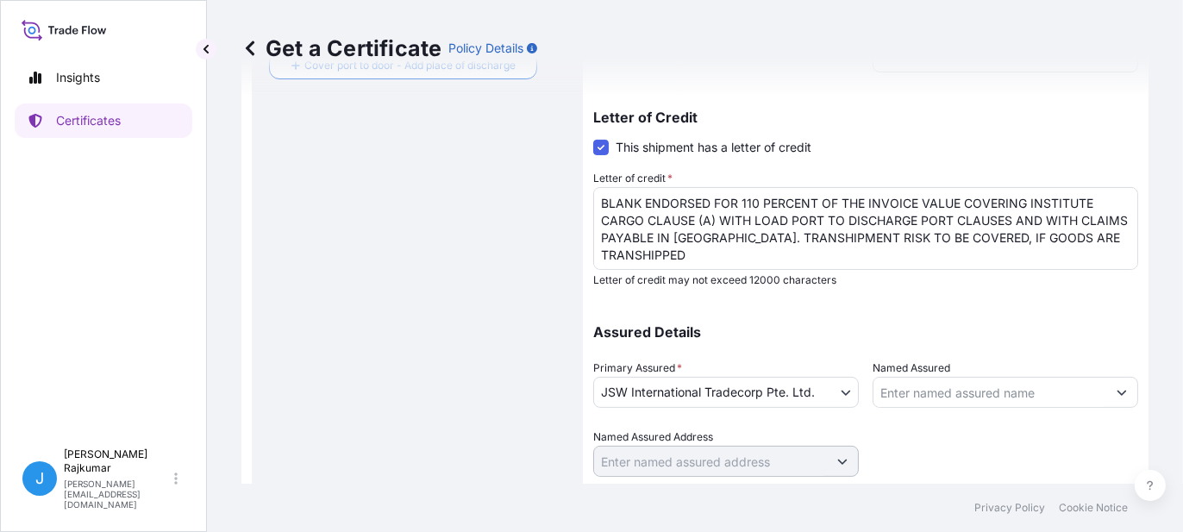
type input "JITPL/2025-2026/1210A & 1210B DATE [DATE]"
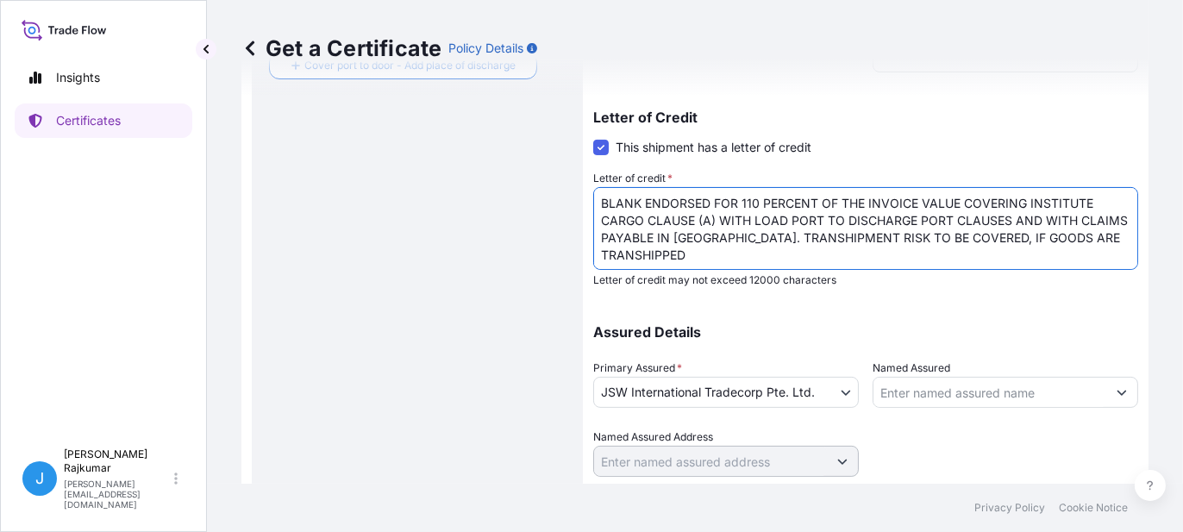
click at [686, 254] on textarea "BLANK ENDORSED FOR 110 PERCENT OF THE INVOICE VALUE COVERING INSTITUTE CARGO CL…" at bounding box center [865, 228] width 545 height 83
drag, startPoint x: 692, startPoint y: 254, endPoint x: 595, endPoint y: 197, distance: 112.1
click at [595, 197] on textarea "BLANK ENDORSED FOR 110 PERCENT OF THE INVOICE VALUE COVERING INSTITUTE CARGO CL…" at bounding box center [865, 228] width 545 height 83
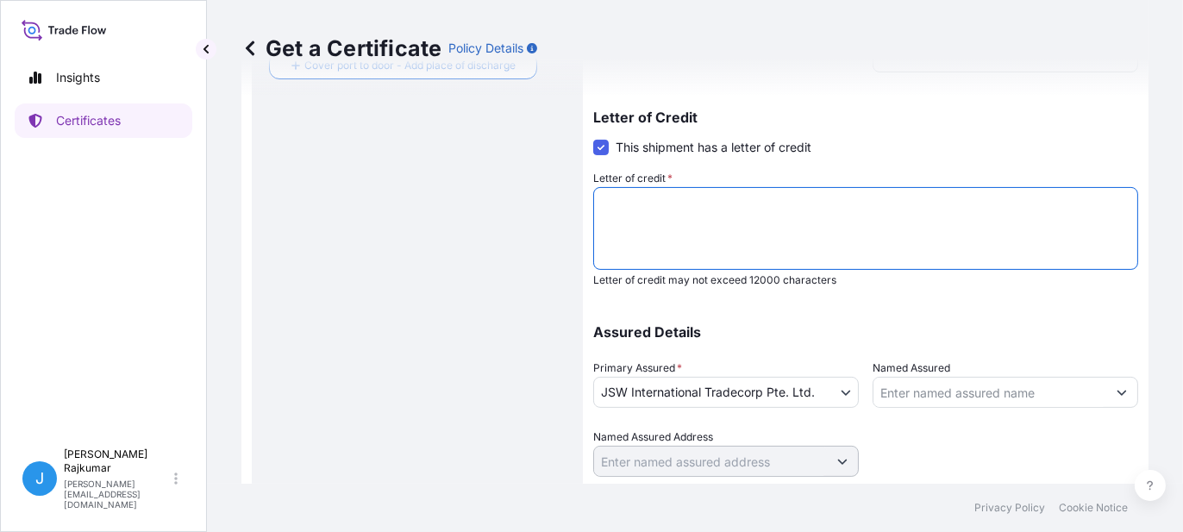
paste textarea "[EMAIL_ADDRESS][PERSON_NAME][DOMAIN_NAME]>; [PERSON_NAME] <[PERSON_NAME][EMAIL_…"
type textarea "[EMAIL_ADDRESS][PERSON_NAME][DOMAIN_NAME]>; [PERSON_NAME] <[PERSON_NAME][EMAIL_…"
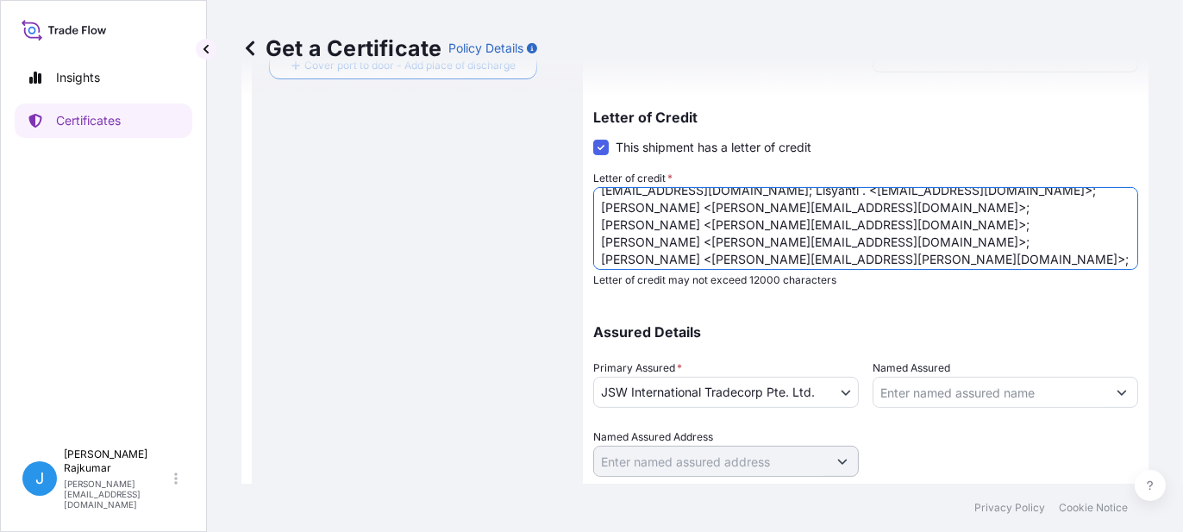
scroll to position [0, 0]
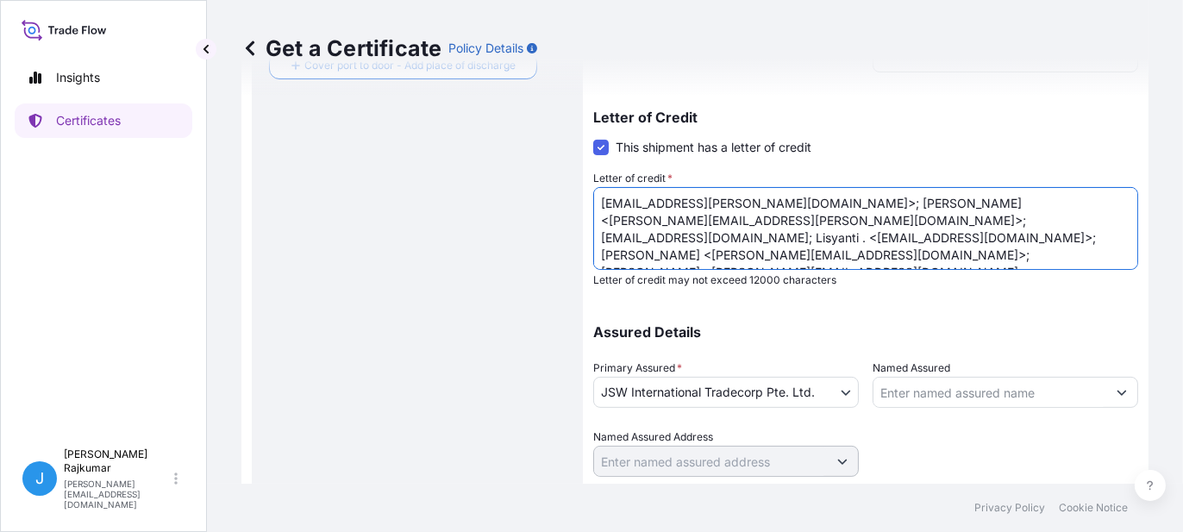
drag, startPoint x: 854, startPoint y: 260, endPoint x: 593, endPoint y: 185, distance: 271.0
click at [594, 185] on div "Letter of credit * BLANK ENDORSED FOR 110 PERCENT OF THE INVOICE VALUE COVERING…" at bounding box center [865, 228] width 545 height 117
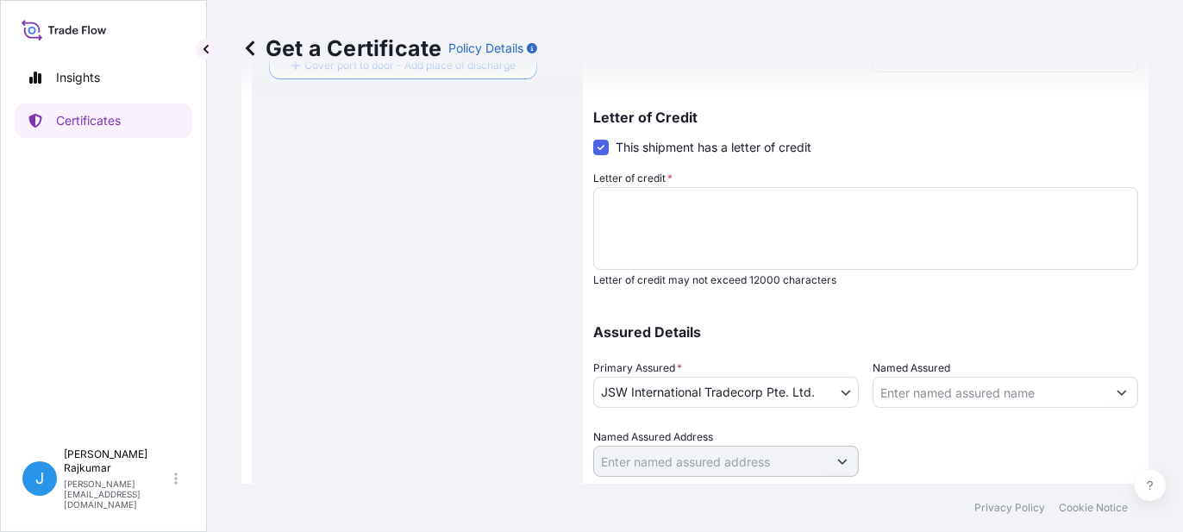
click at [617, 211] on textarea "BLANK ENDORSED FOR 110 PERCENT OF THE INVOICE VALUE COVERING INSTITUTE CARGO CL…" at bounding box center [865, 228] width 545 height 83
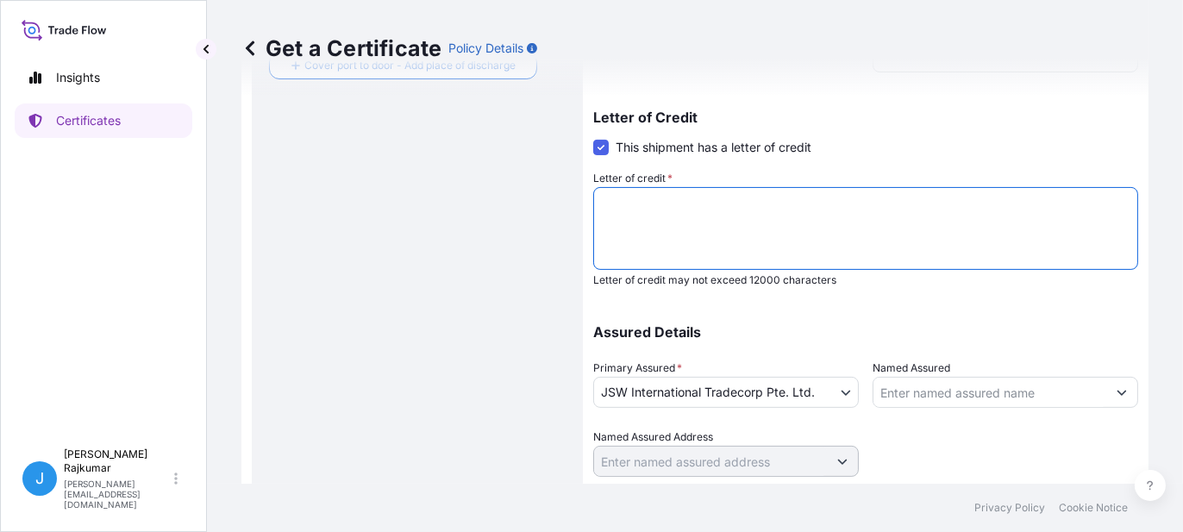
click at [610, 193] on textarea "BLANK ENDORSED FOR 110 PERCENT OF THE INVOICE VALUE COVERING INSTITUTE CARGO CL…" at bounding box center [865, 228] width 545 height 83
paste textarea "TO ORDER AND BLANK ENDORSED FOR 110 PERCENT OF THE CIF VALUE COVERING INSTITUTE…"
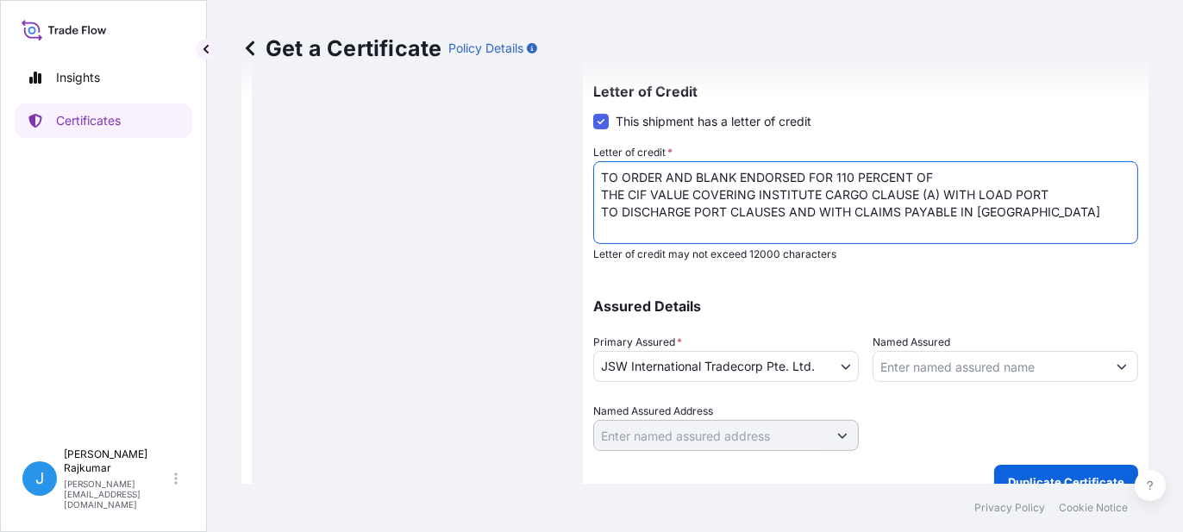
scroll to position [568, 0]
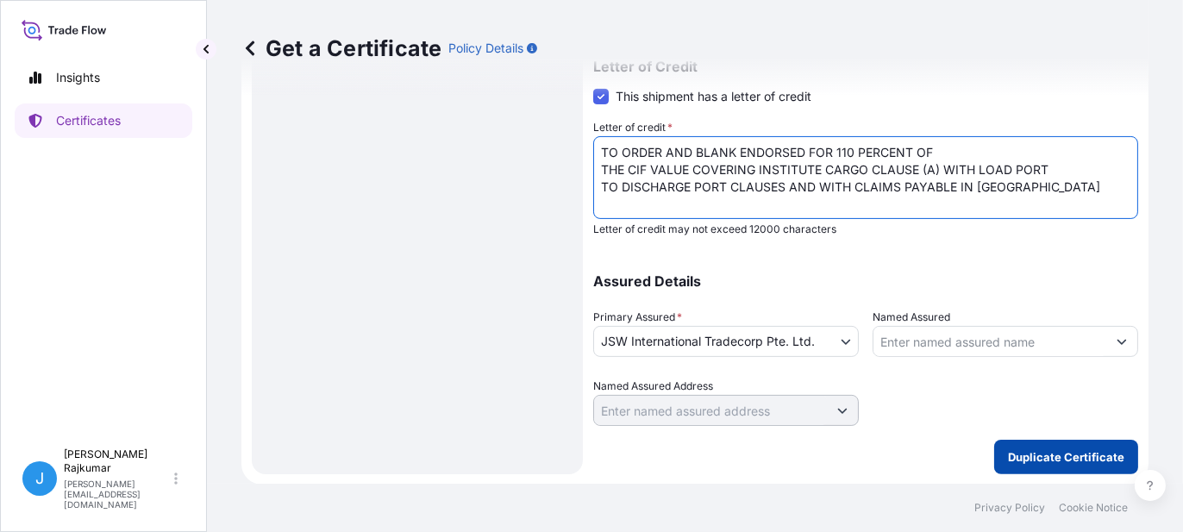
type textarea "TO ORDER AND BLANK ENDORSED FOR 110 PERCENT OF THE CIF VALUE COVERING INSTITUTE…"
click at [1026, 459] on p "Duplicate Certificate" at bounding box center [1066, 456] width 116 height 17
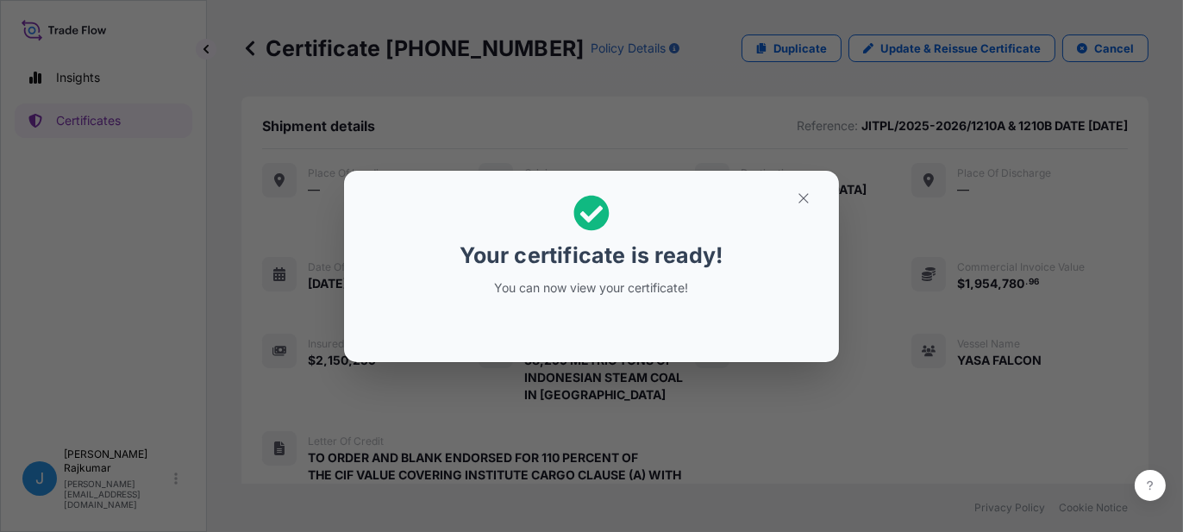
click at [659, 311] on div at bounding box center [591, 327] width 467 height 41
click at [806, 198] on icon "button" at bounding box center [804, 199] width 16 height 16
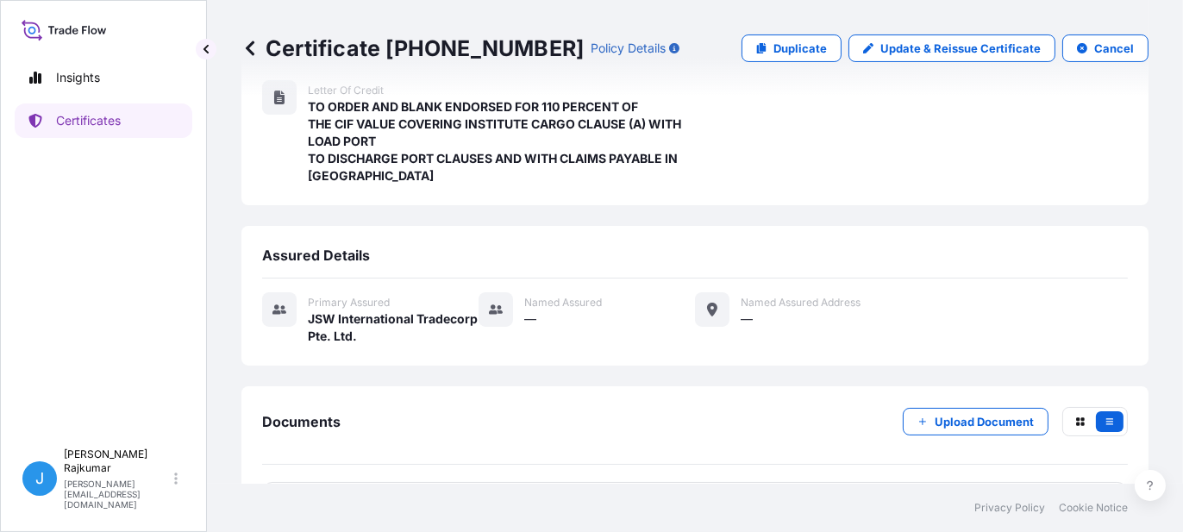
scroll to position [394, 0]
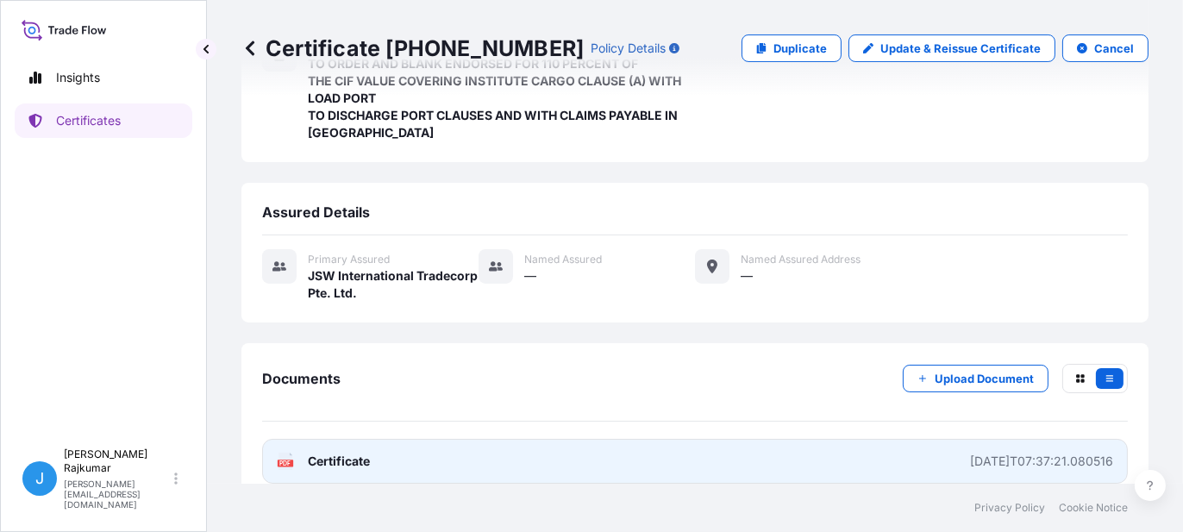
click at [282, 461] on text "PDF" at bounding box center [285, 464] width 11 height 6
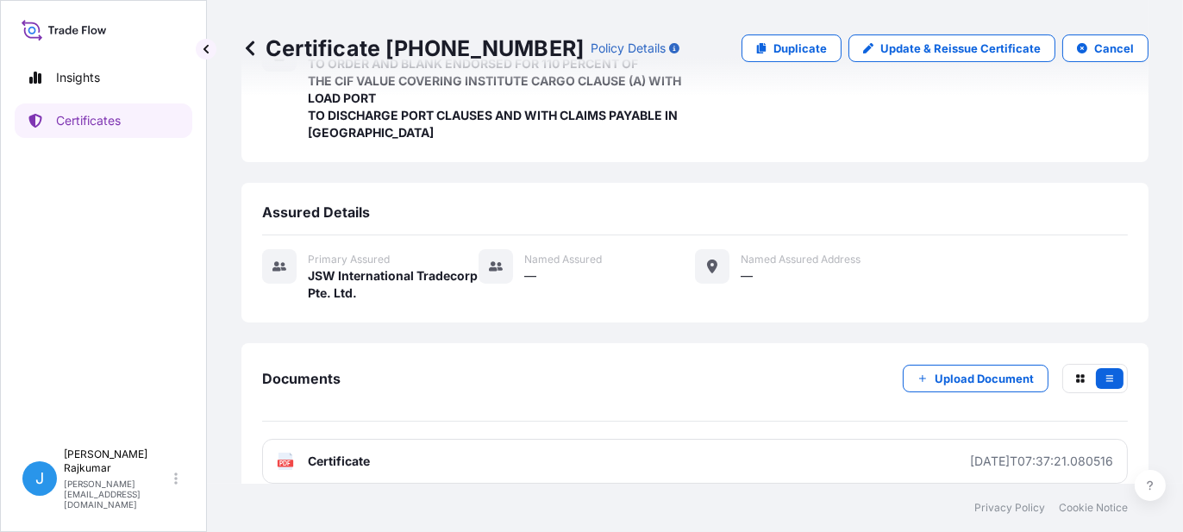
click at [767, 183] on div "Assured Details Primary assured JSW International Tradecorp Pte. Ltd. Named Ass…" at bounding box center [694, 253] width 907 height 140
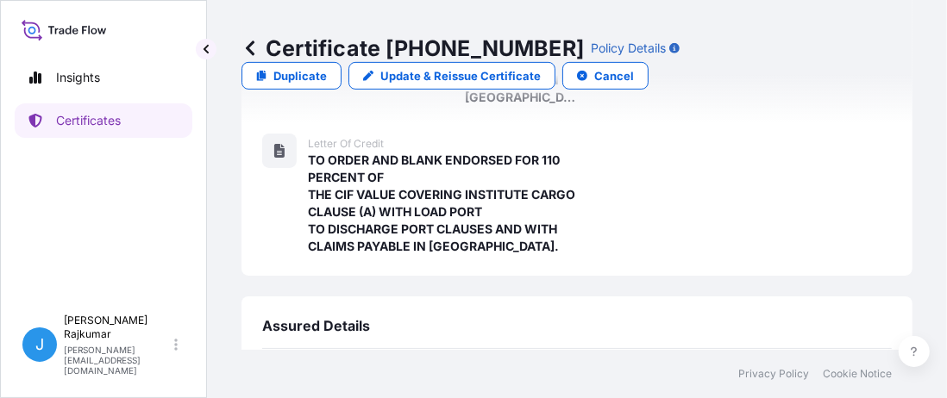
scroll to position [50, 0]
